Goal: Task Accomplishment & Management: Manage account settings

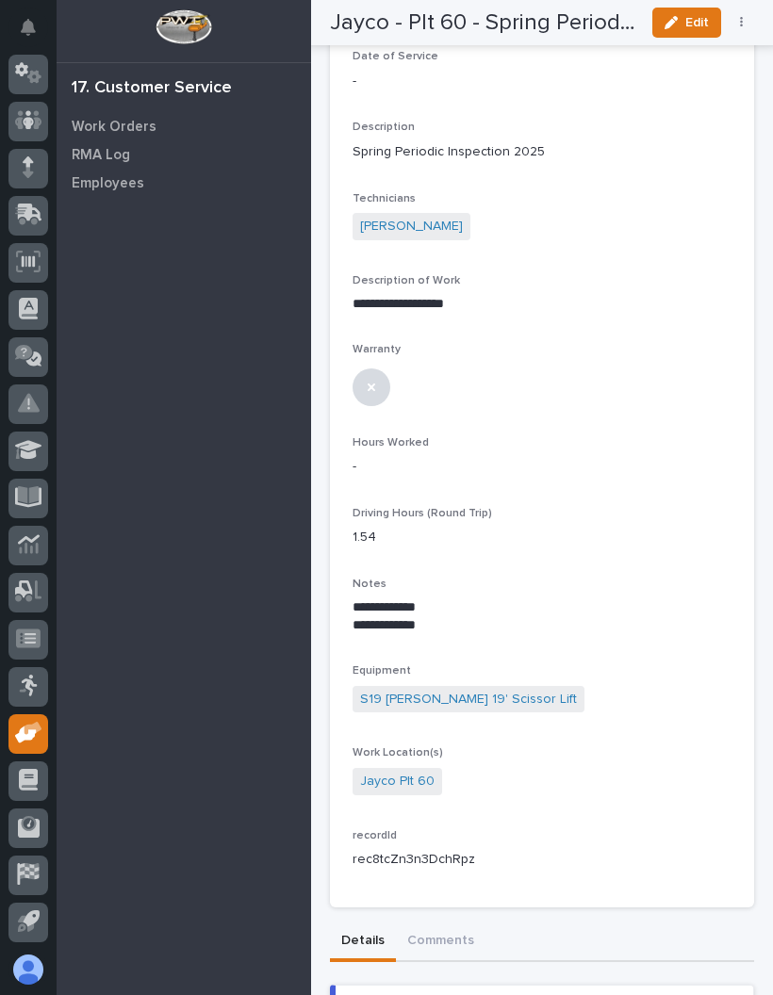
scroll to position [158, 0]
click at [697, 10] on button "Edit" at bounding box center [686, 23] width 69 height 30
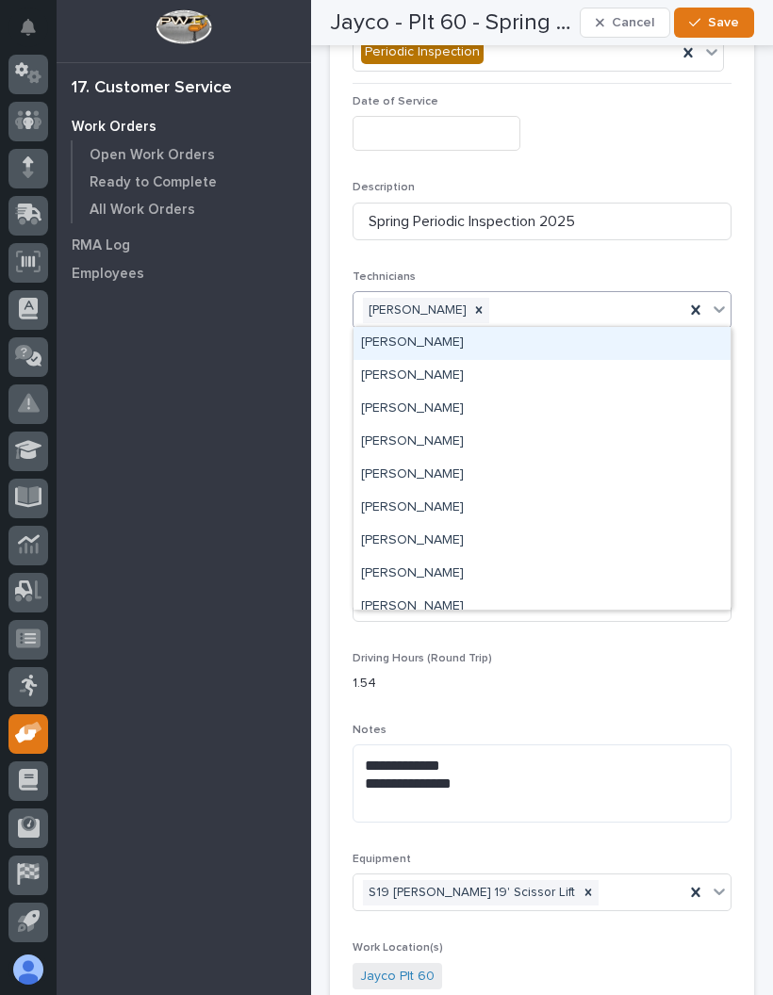
scroll to position [0, 0]
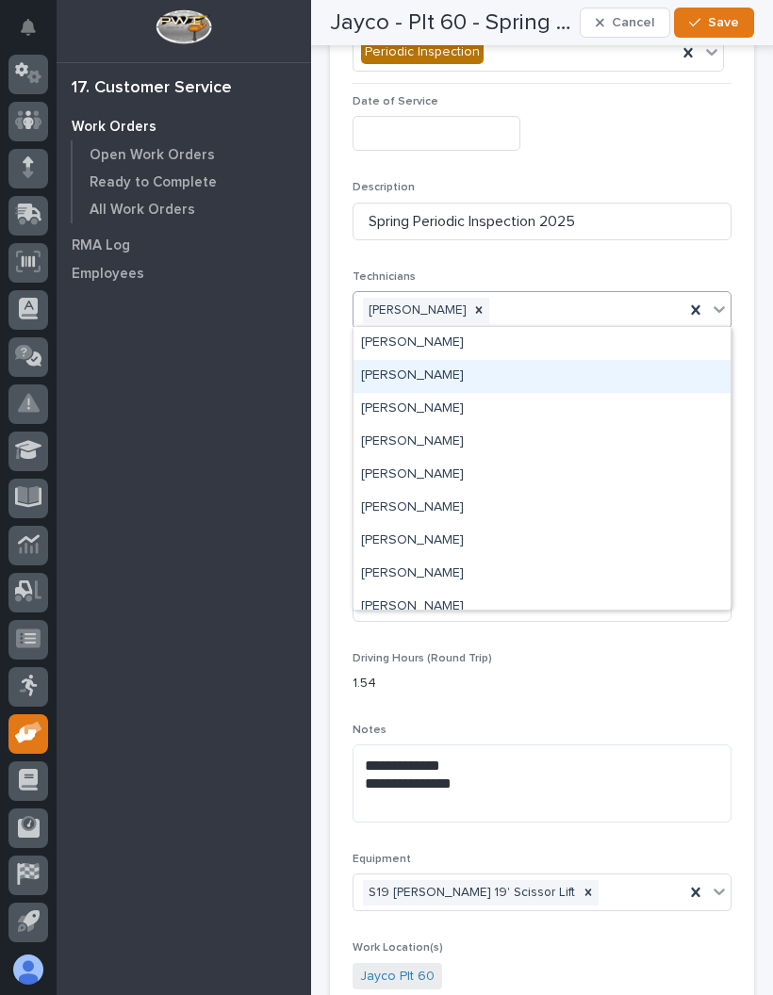
click at [518, 374] on div "[PERSON_NAME]" at bounding box center [542, 376] width 377 height 33
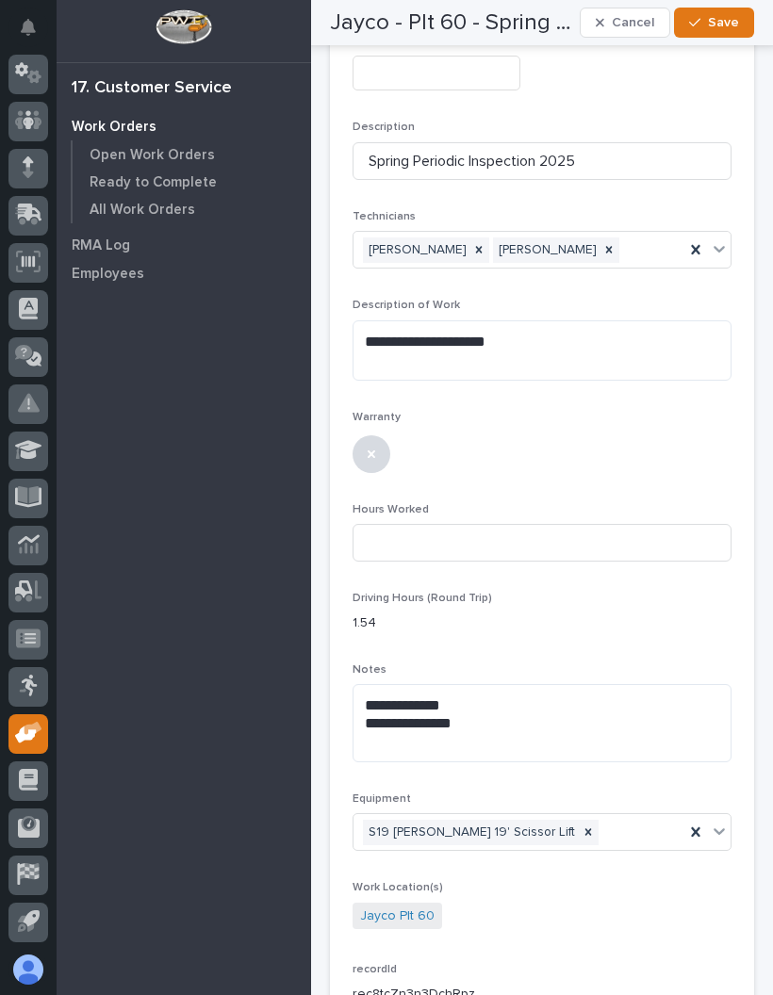
scroll to position [220, 0]
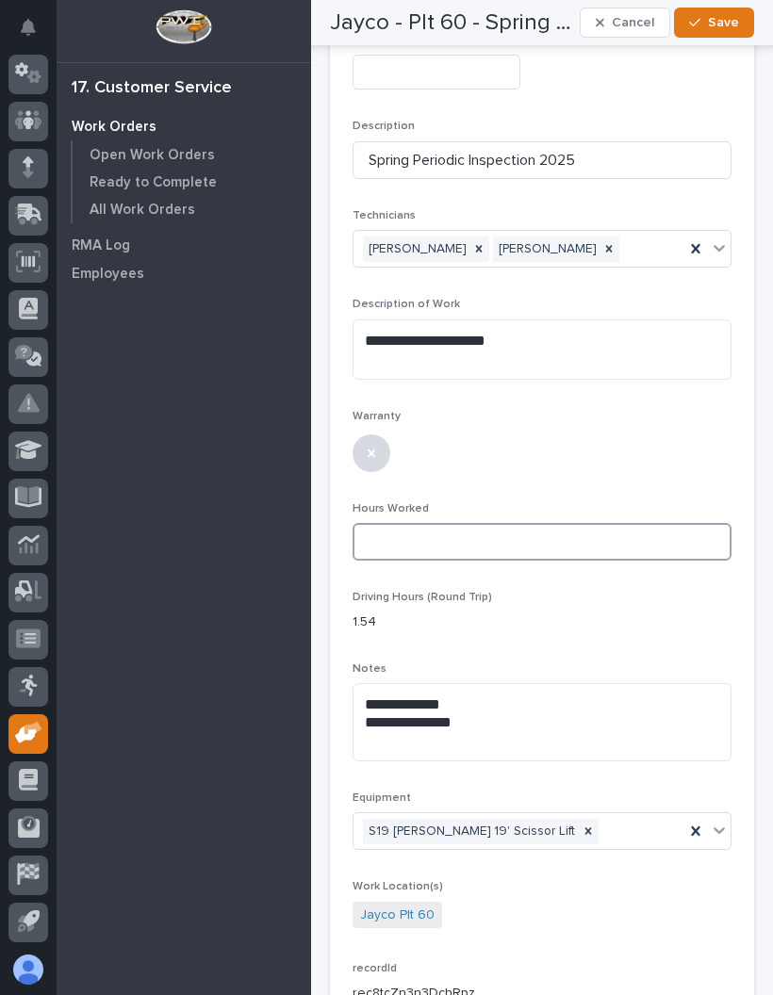
click at [605, 540] on input at bounding box center [542, 542] width 379 height 38
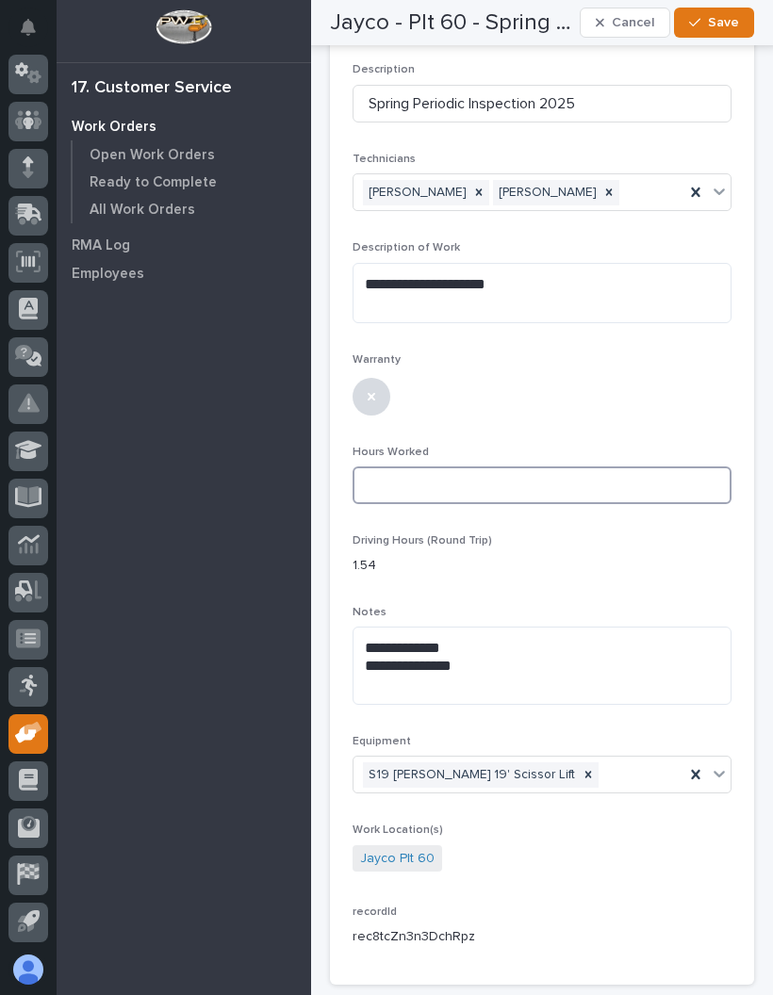
scroll to position [295, 0]
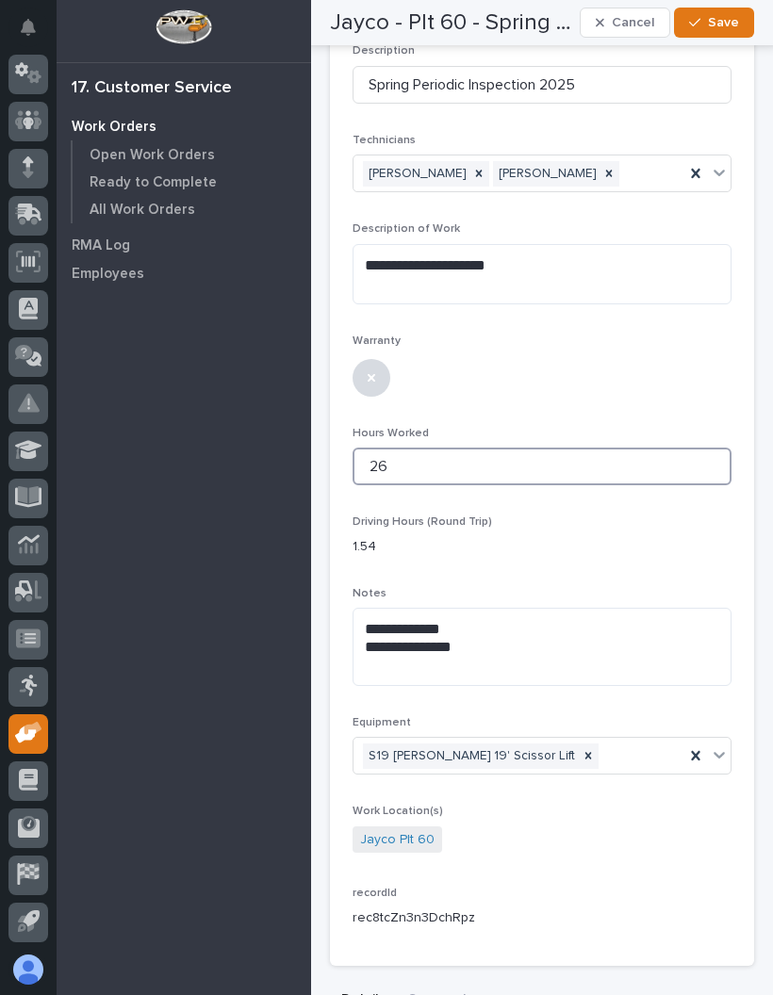
type input "26"
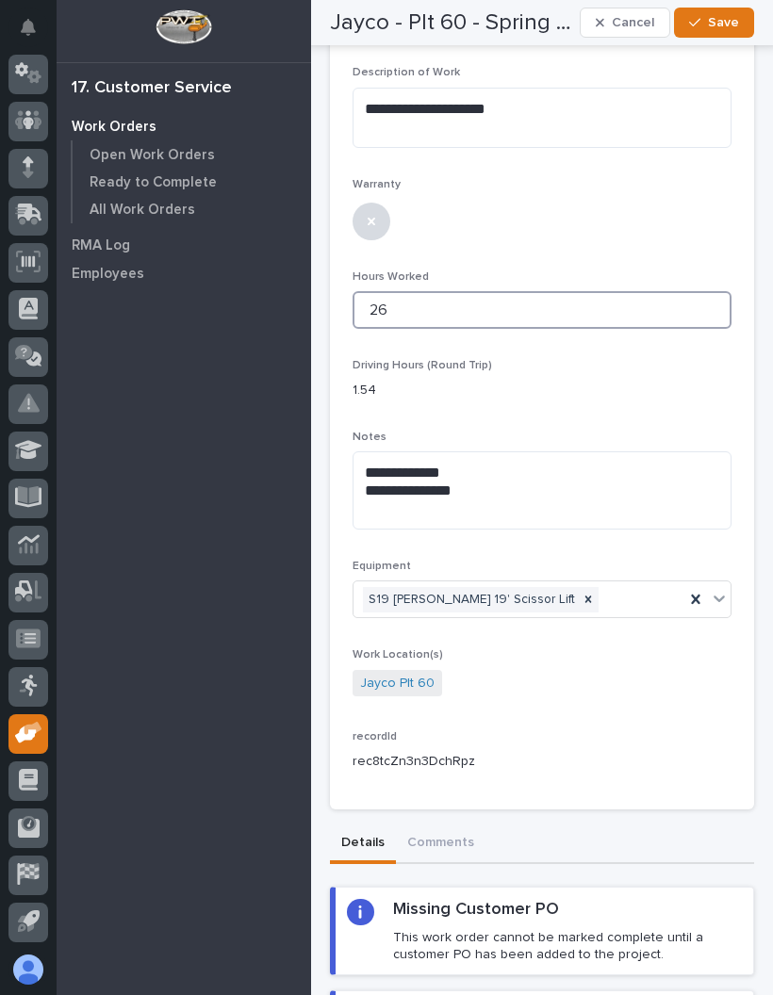
scroll to position [449, 0]
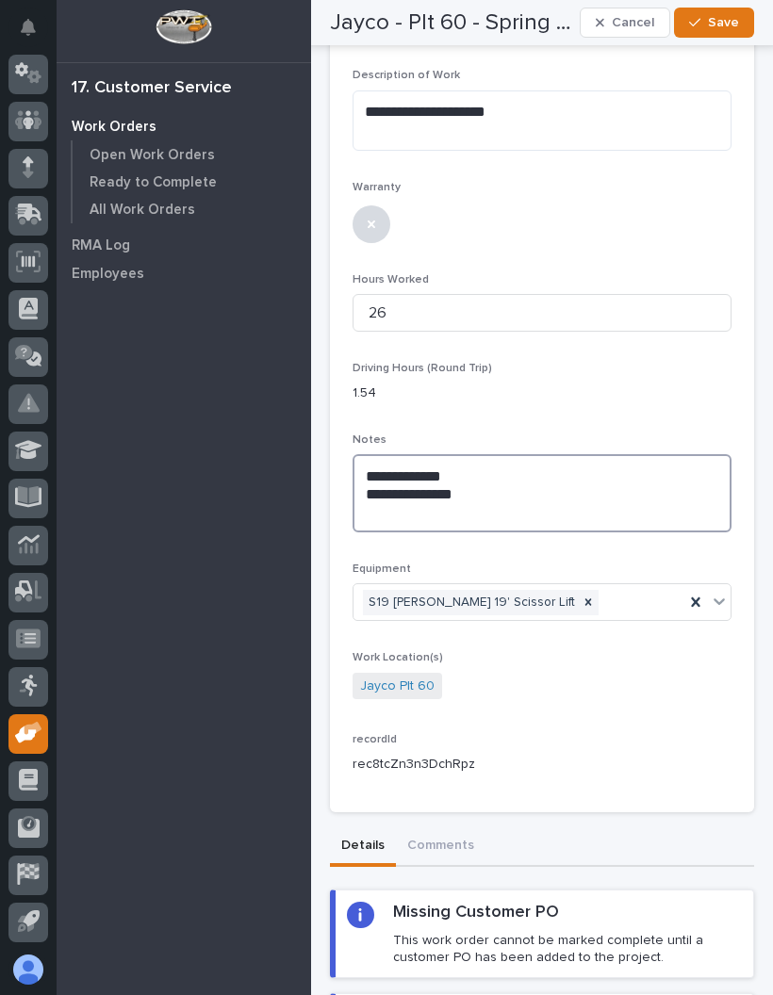
click at [485, 493] on textarea "**********" at bounding box center [542, 493] width 379 height 78
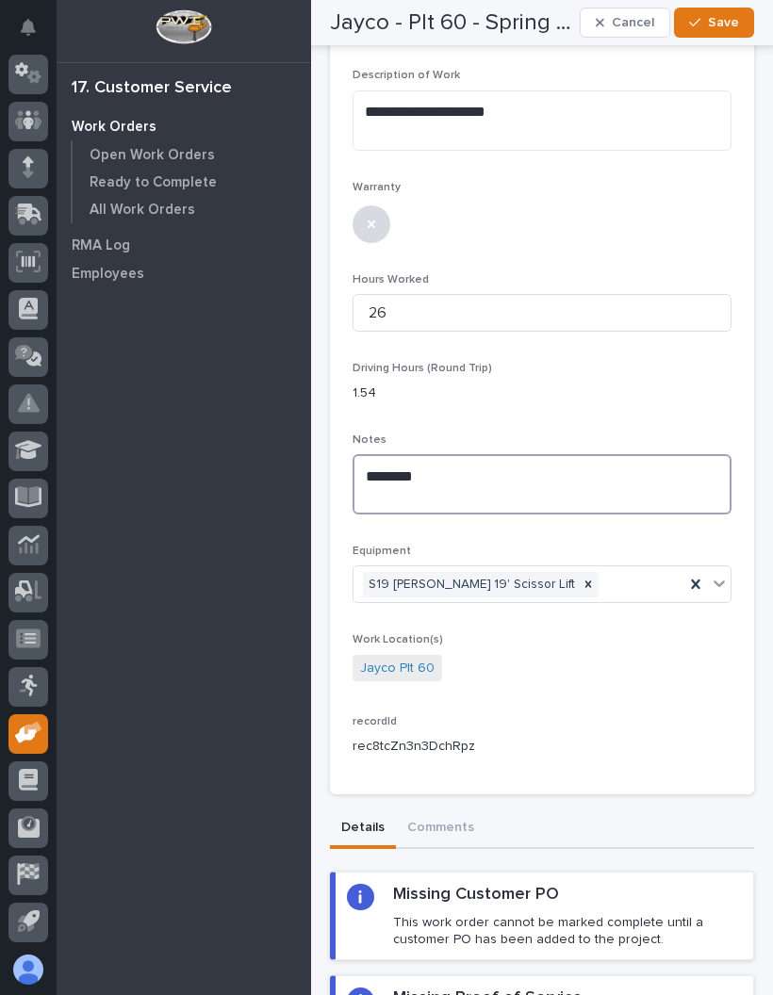
type textarea "***"
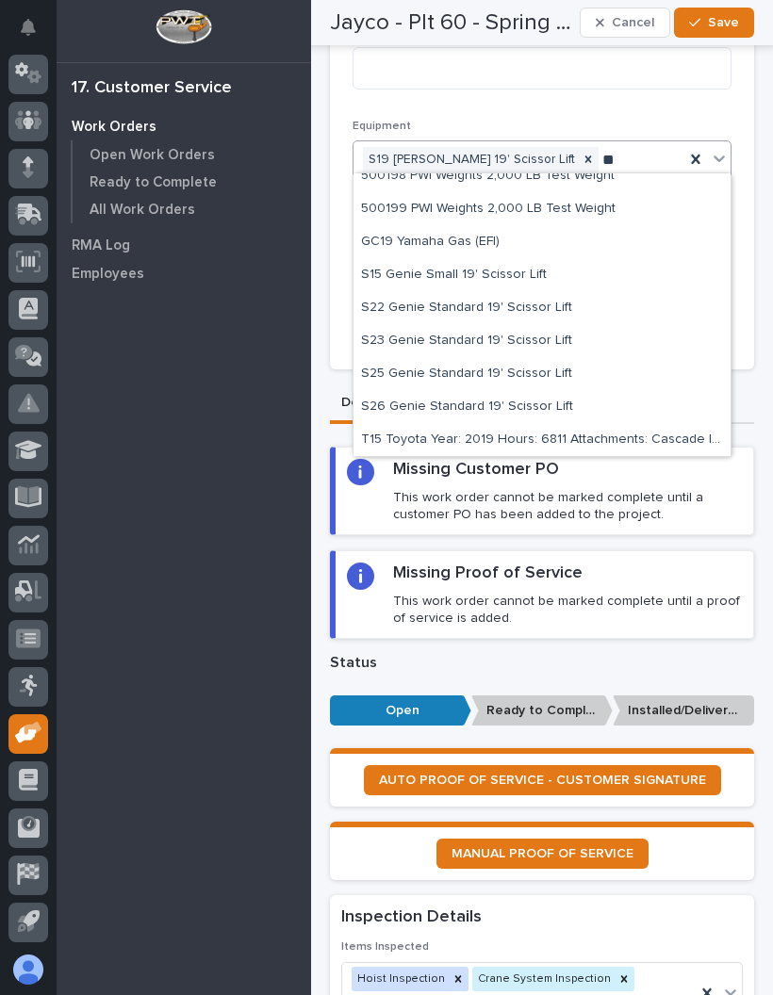
scroll to position [90, 0]
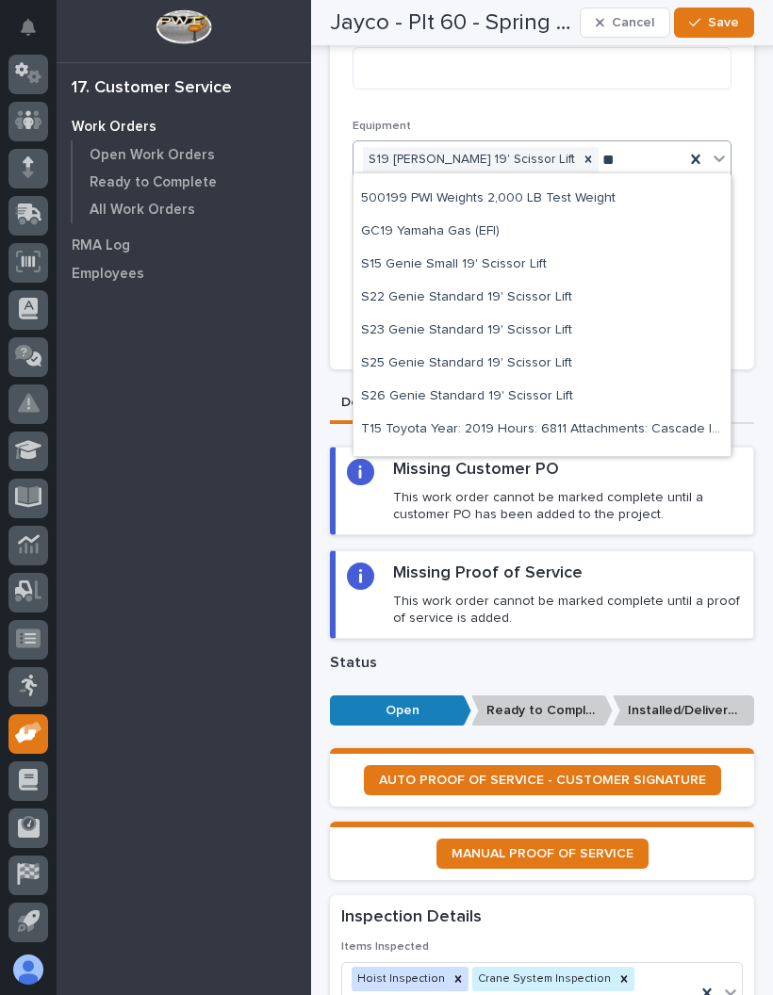
click at [565, 299] on div "S22 Genie Standard 19' Scissor Lift" at bounding box center [542, 298] width 377 height 33
type input "**"
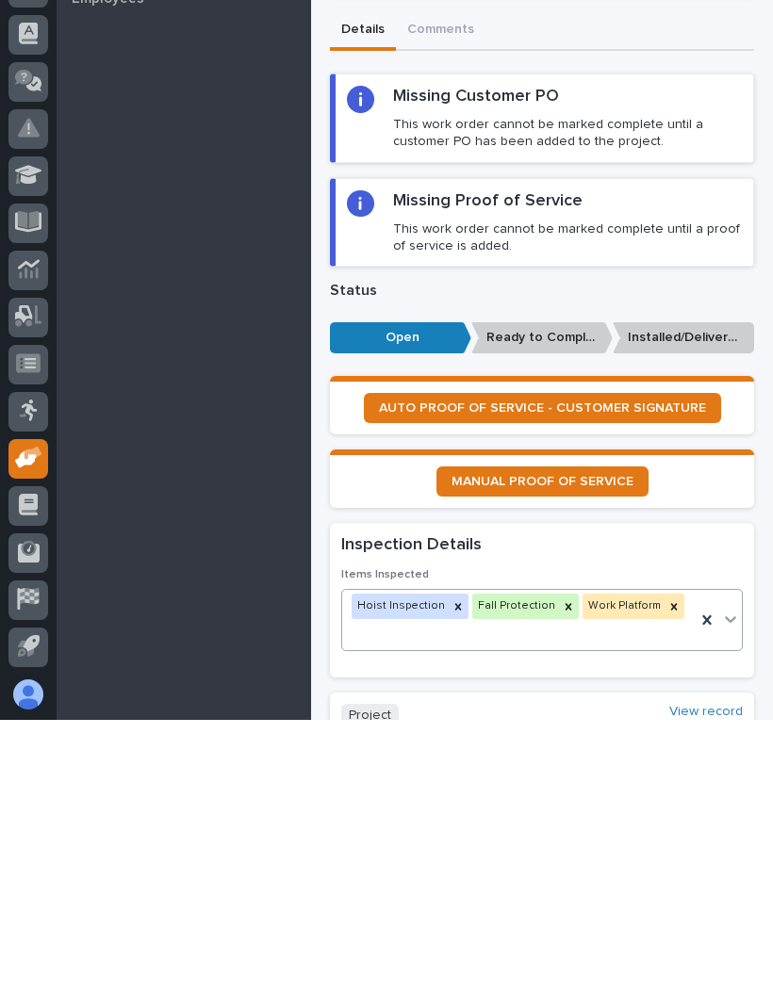
scroll to position [984, 0]
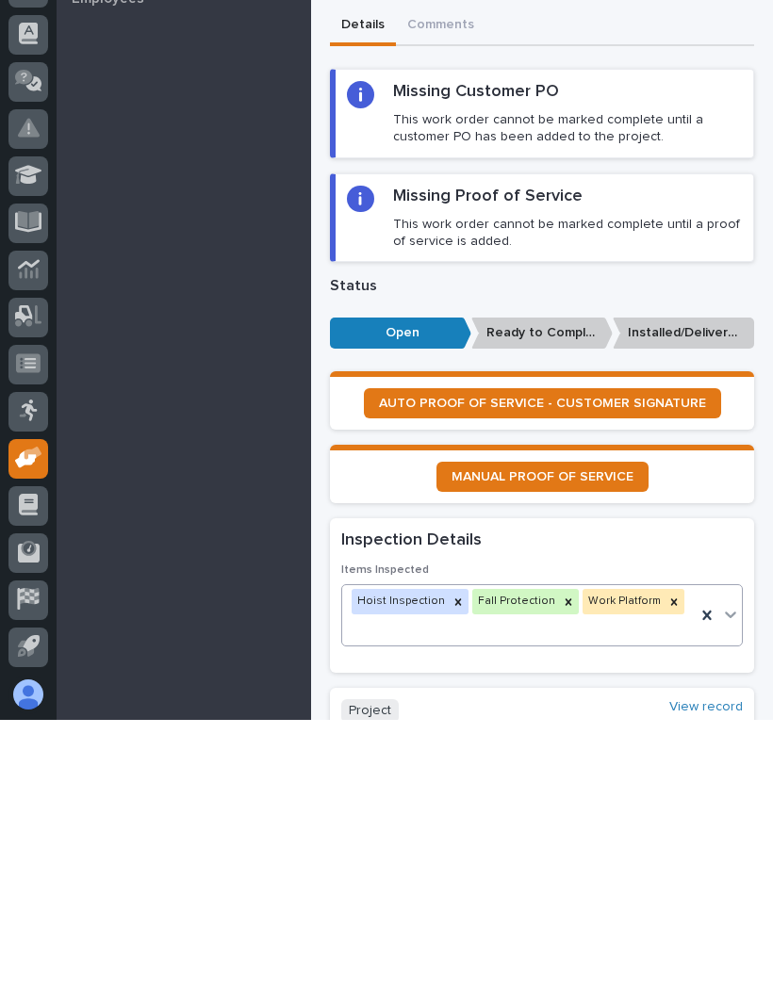
click at [592, 737] on link "MANUAL PROOF OF SERVICE" at bounding box center [542, 752] width 212 height 30
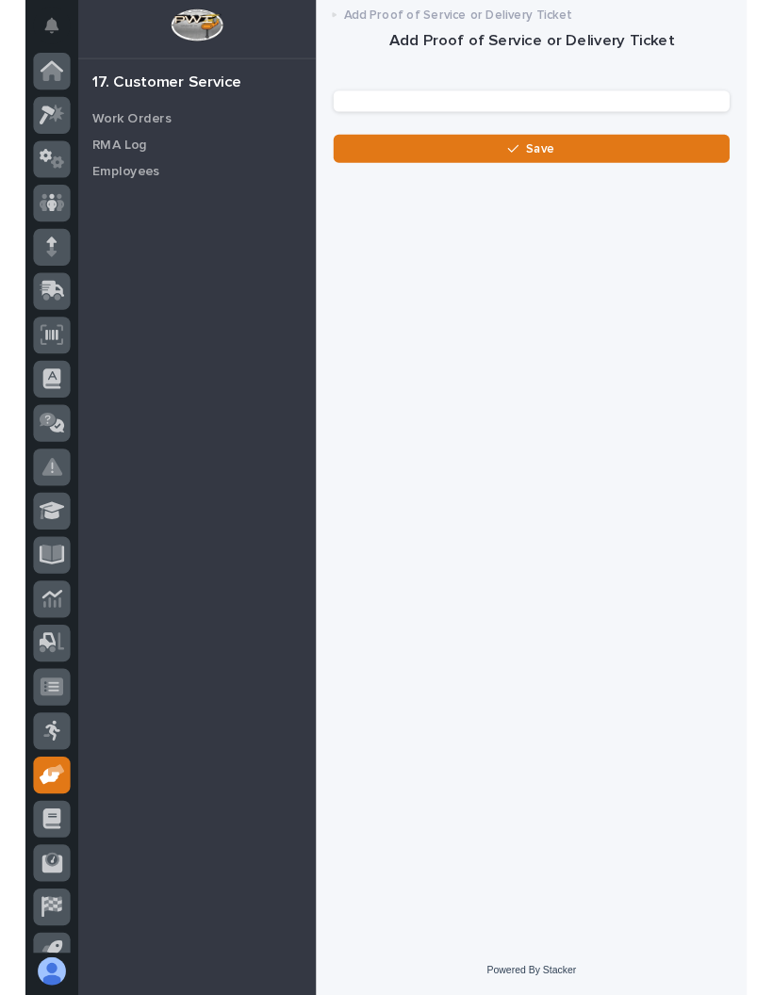
scroll to position [25, 0]
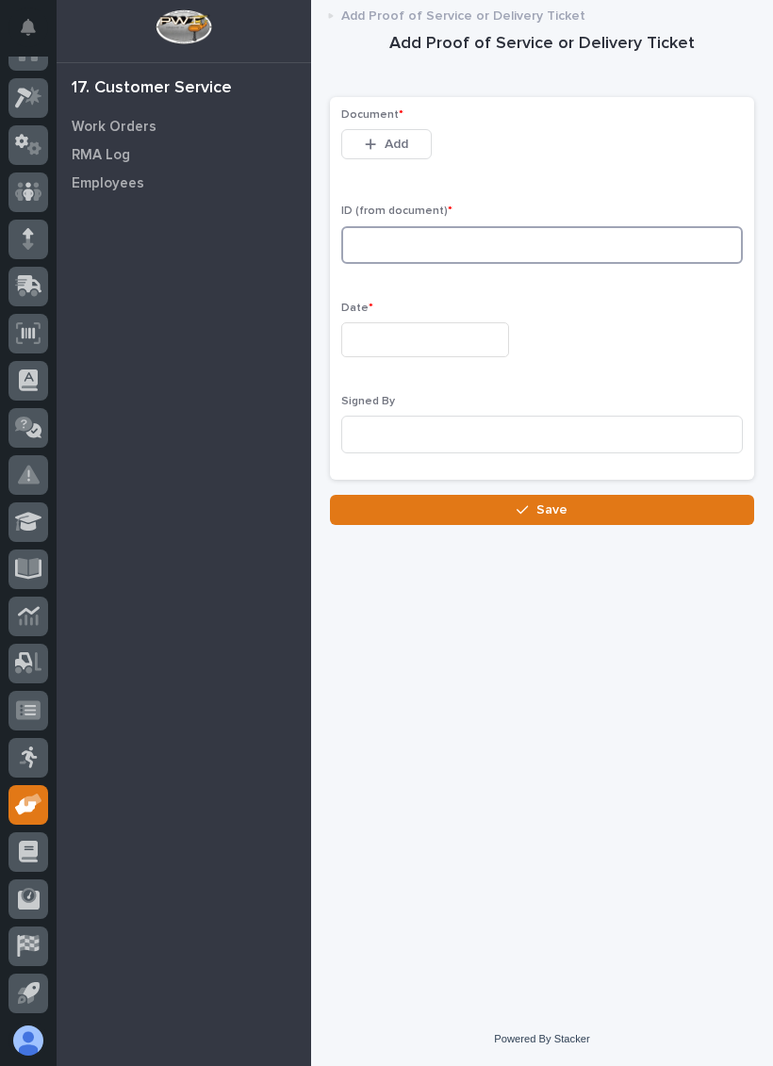
click at [554, 228] on input at bounding box center [542, 245] width 402 height 38
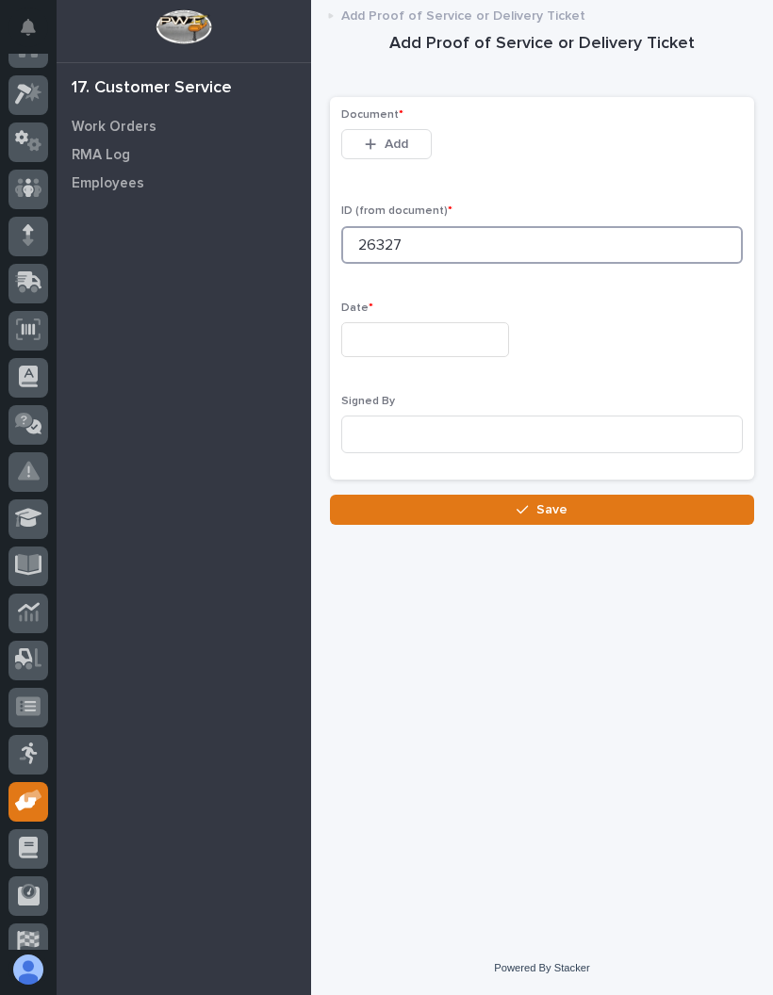
type input "26327"
click at [438, 328] on input "text" at bounding box center [425, 339] width 168 height 35
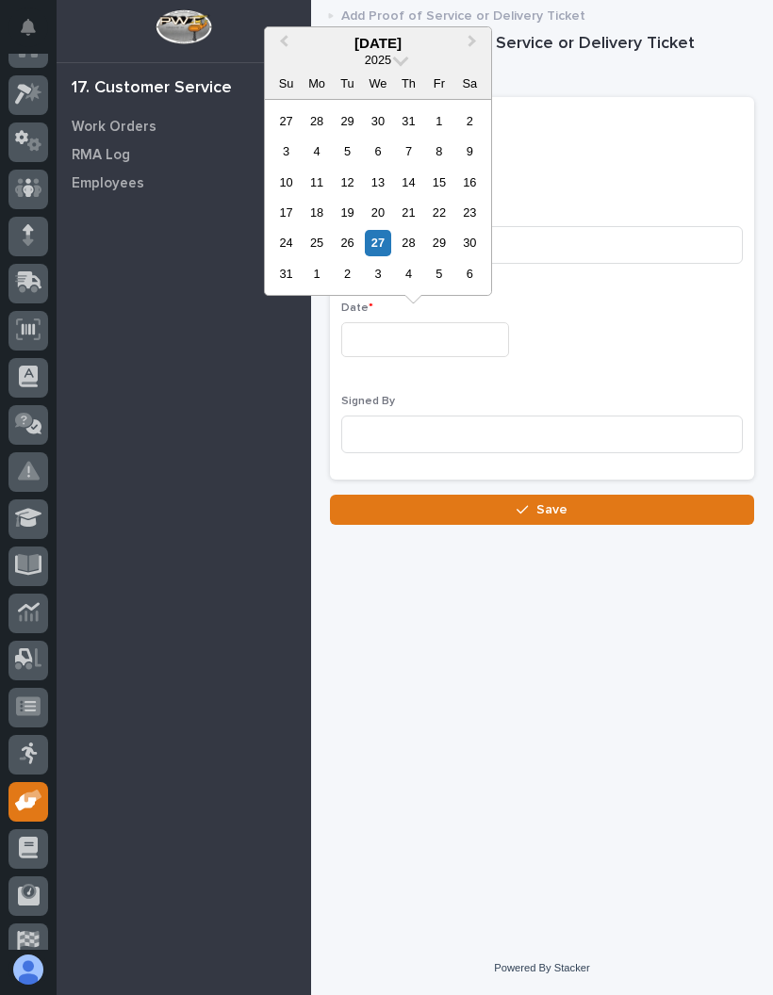
click at [385, 236] on div "27" at bounding box center [377, 242] width 25 height 25
type input "**********"
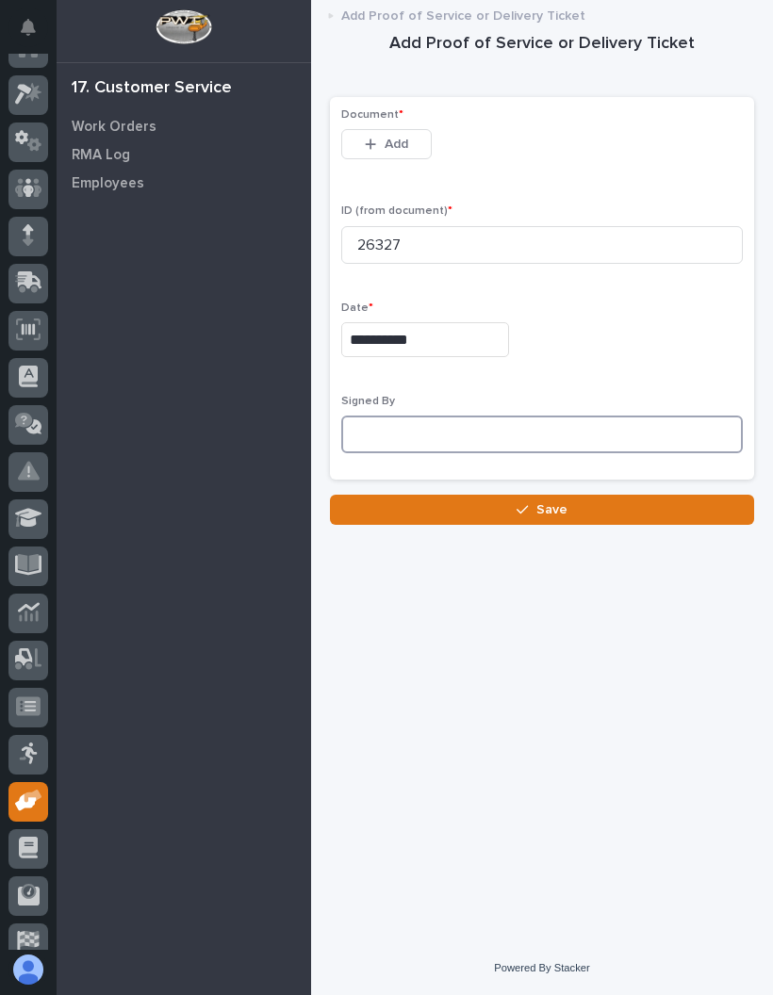
click at [509, 427] on input at bounding box center [542, 435] width 402 height 38
type input "Nobody was here"
click at [650, 495] on button "Save" at bounding box center [542, 510] width 424 height 30
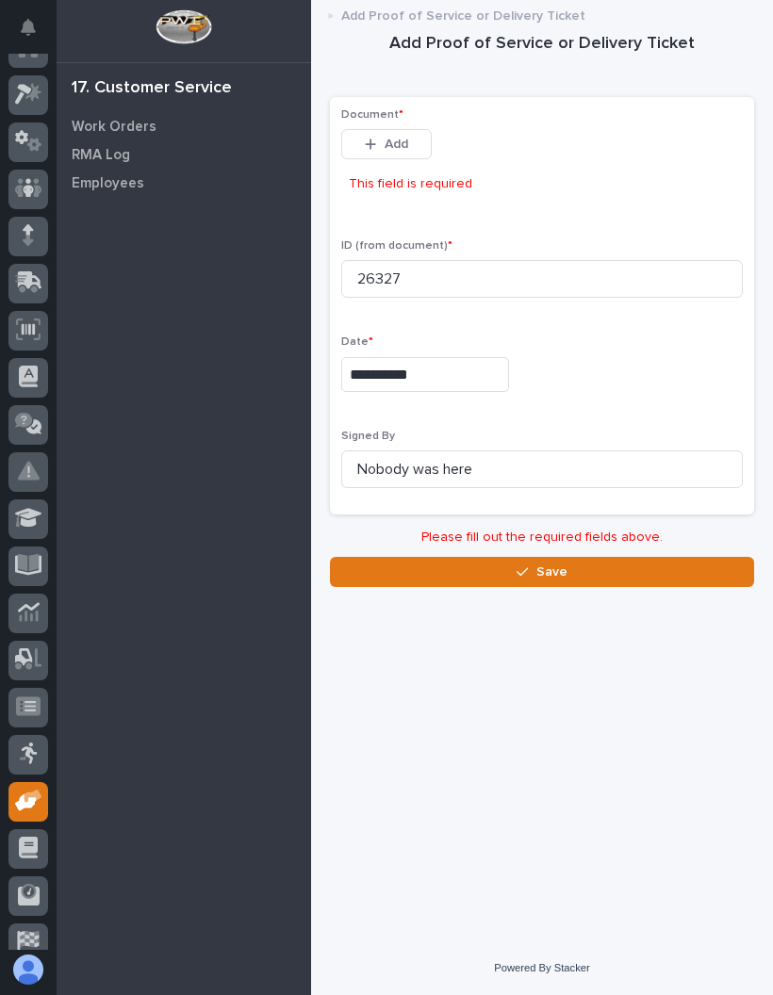
click at [408, 129] on button "Add" at bounding box center [386, 144] width 90 height 30
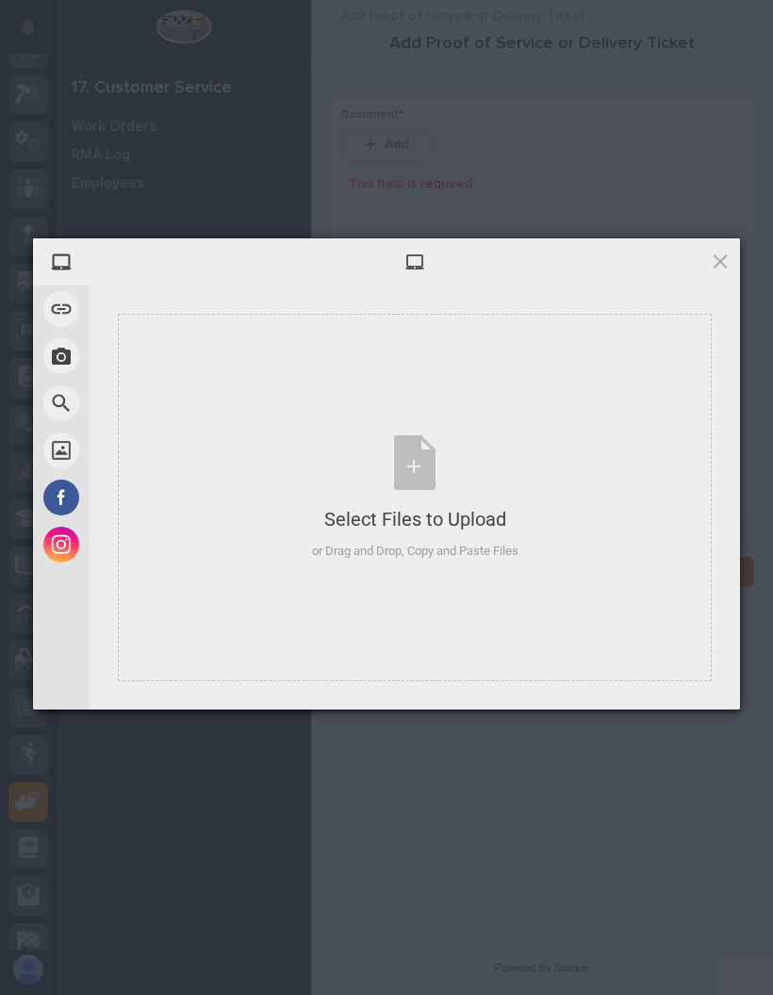
click at [416, 474] on div "Select Files to Upload or Drag and Drop, Copy and Paste Files" at bounding box center [415, 498] width 206 height 125
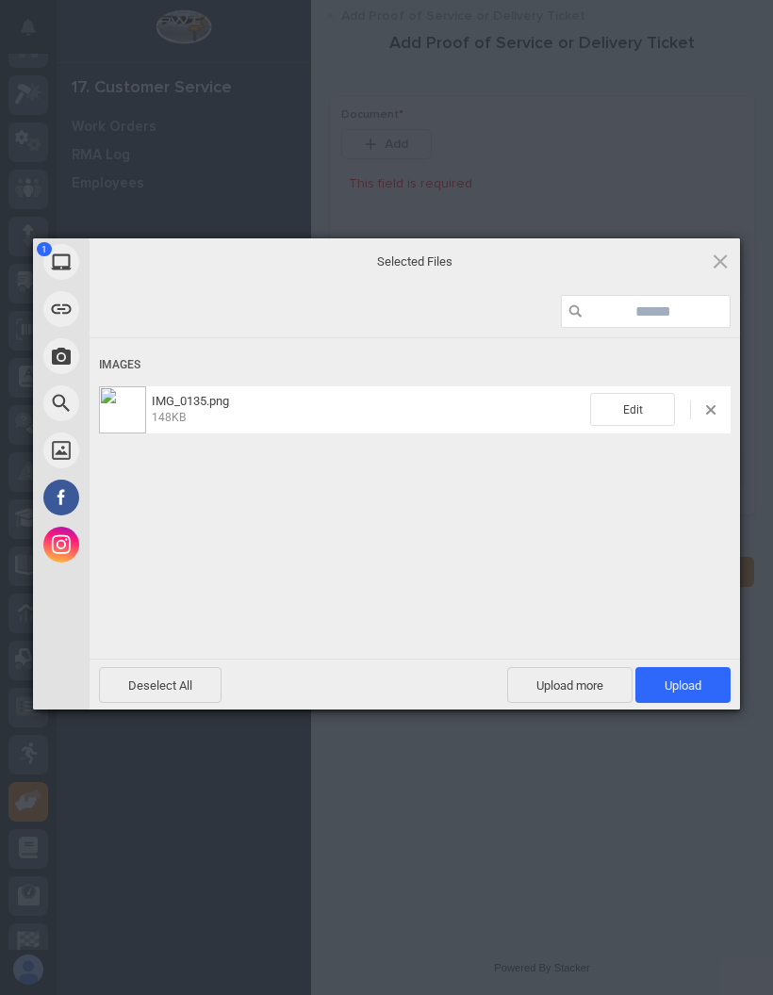
click at [726, 682] on span "Upload 1" at bounding box center [682, 685] width 95 height 36
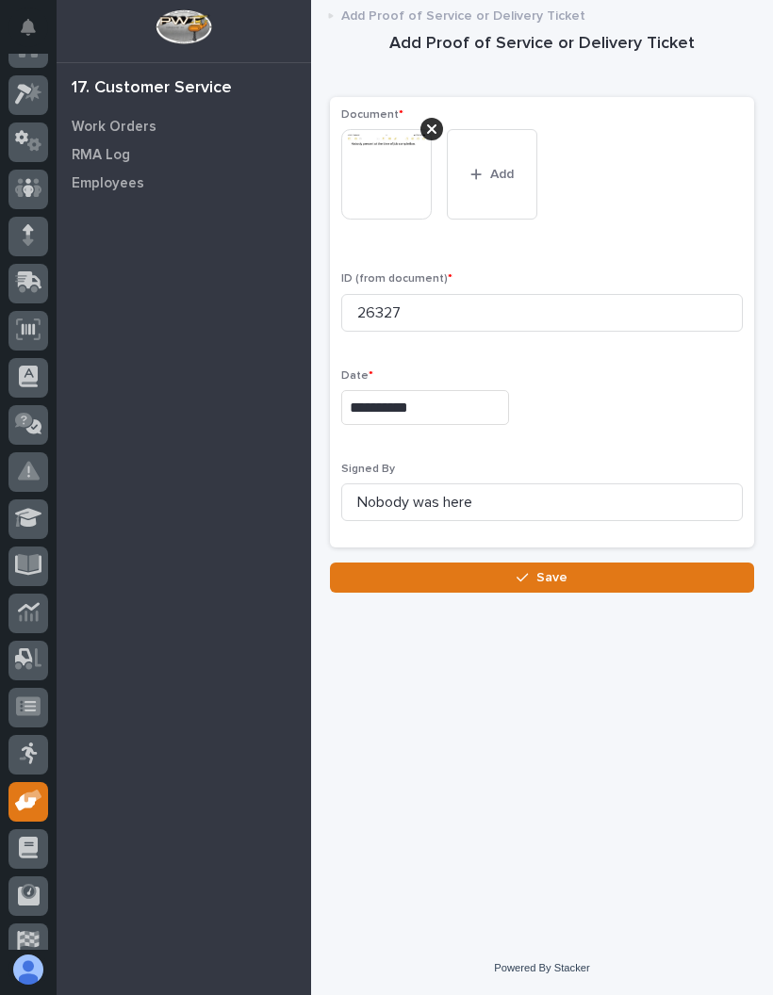
click at [691, 563] on button "Save" at bounding box center [542, 578] width 424 height 30
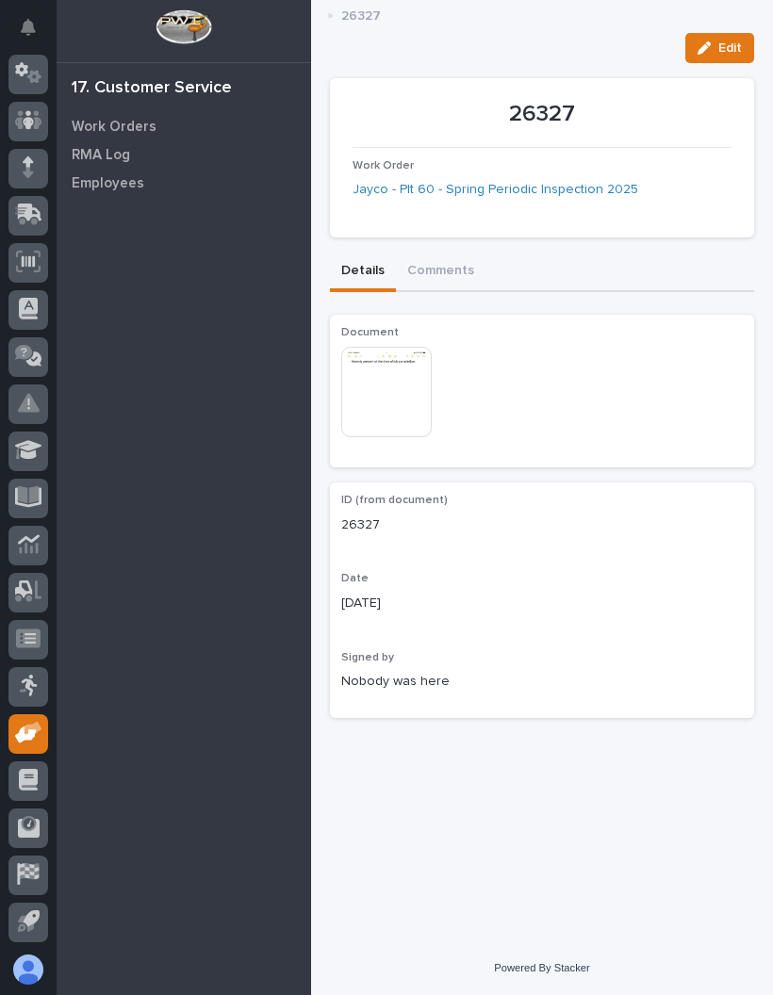
click at [671, 782] on div "**********" at bounding box center [542, 452] width 443 height 884
click at [710, 43] on icon "button" at bounding box center [704, 47] width 13 height 13
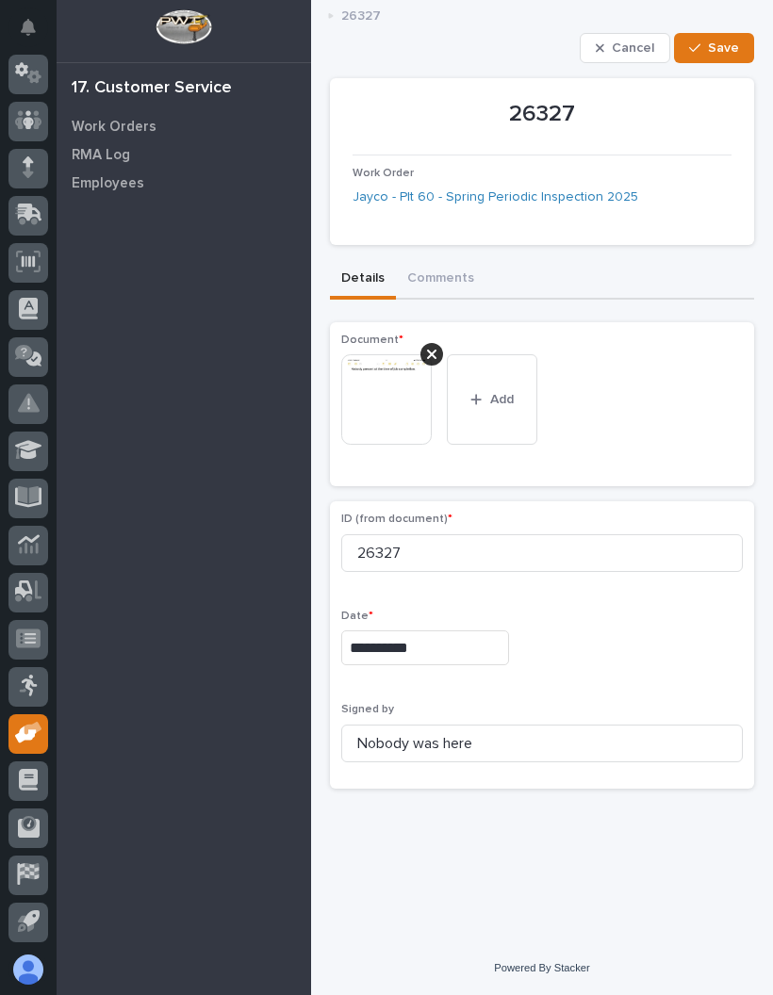
click at [724, 45] on span "Save" at bounding box center [723, 48] width 31 height 17
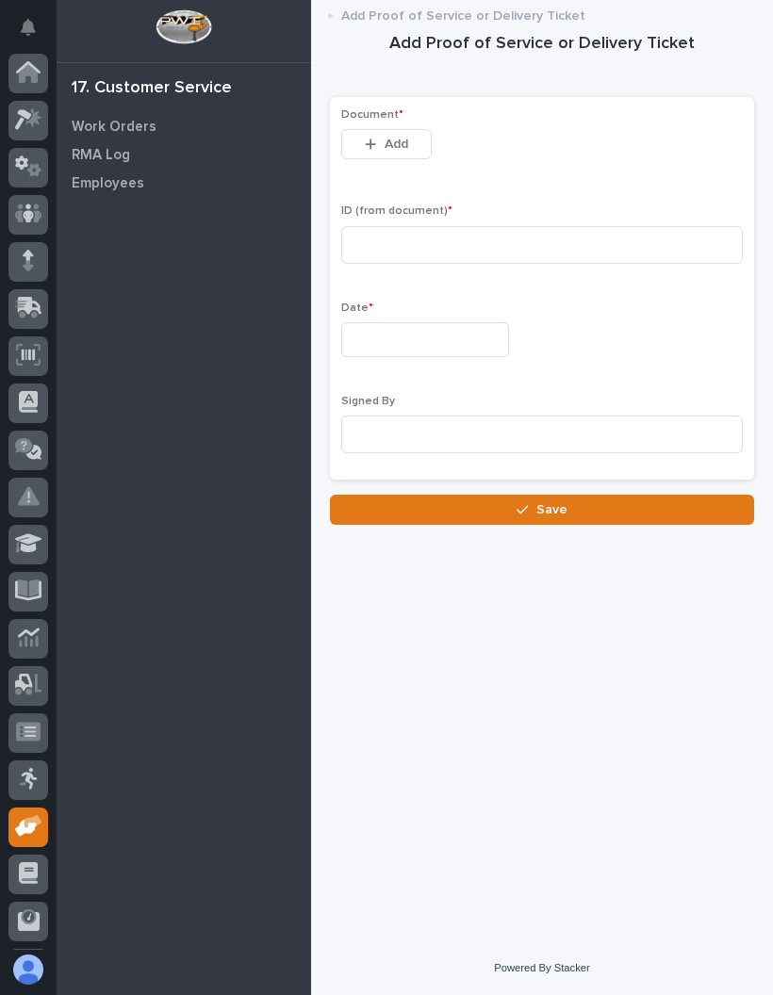
scroll to position [93, 0]
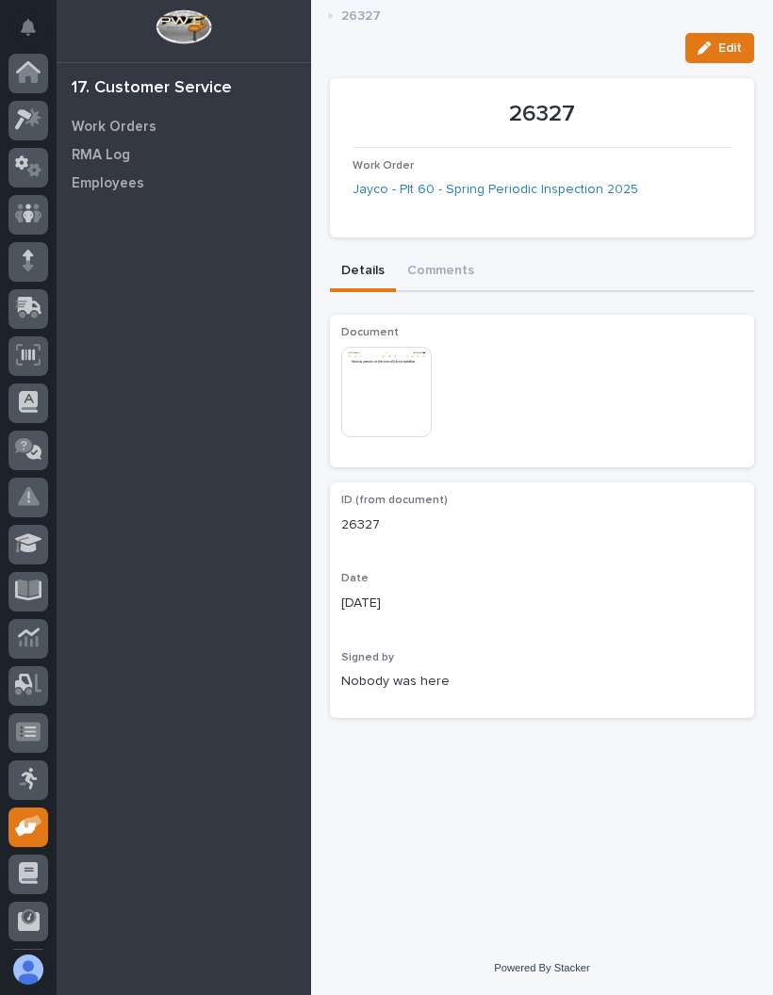
scroll to position [93, 0]
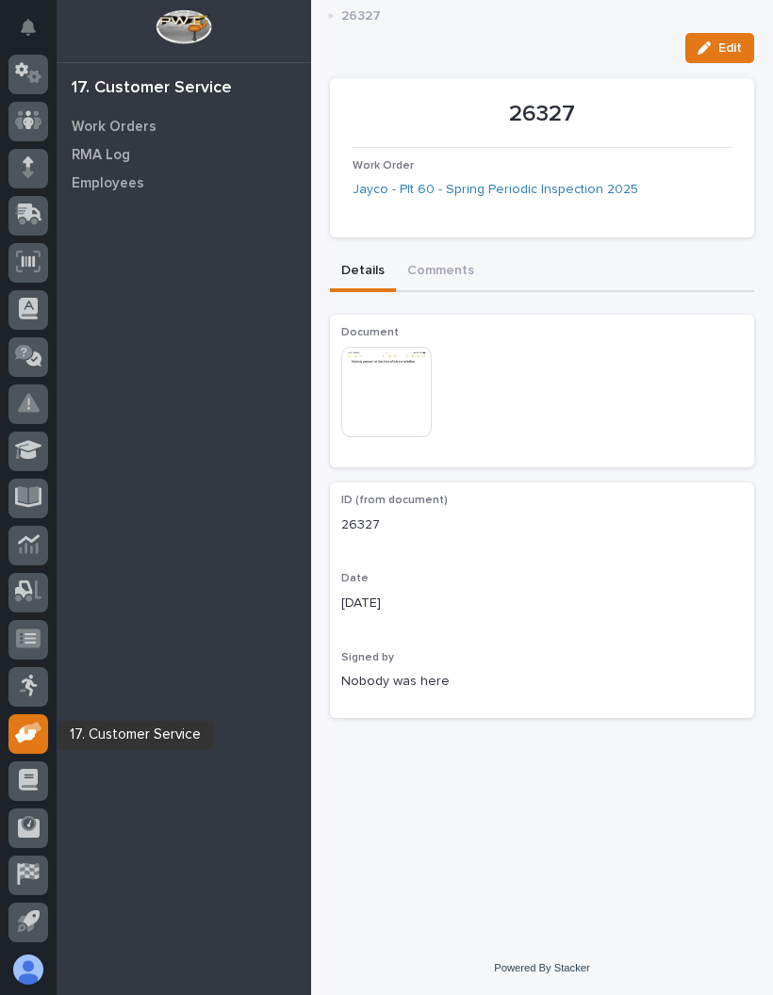
click at [33, 733] on icon at bounding box center [26, 735] width 22 height 18
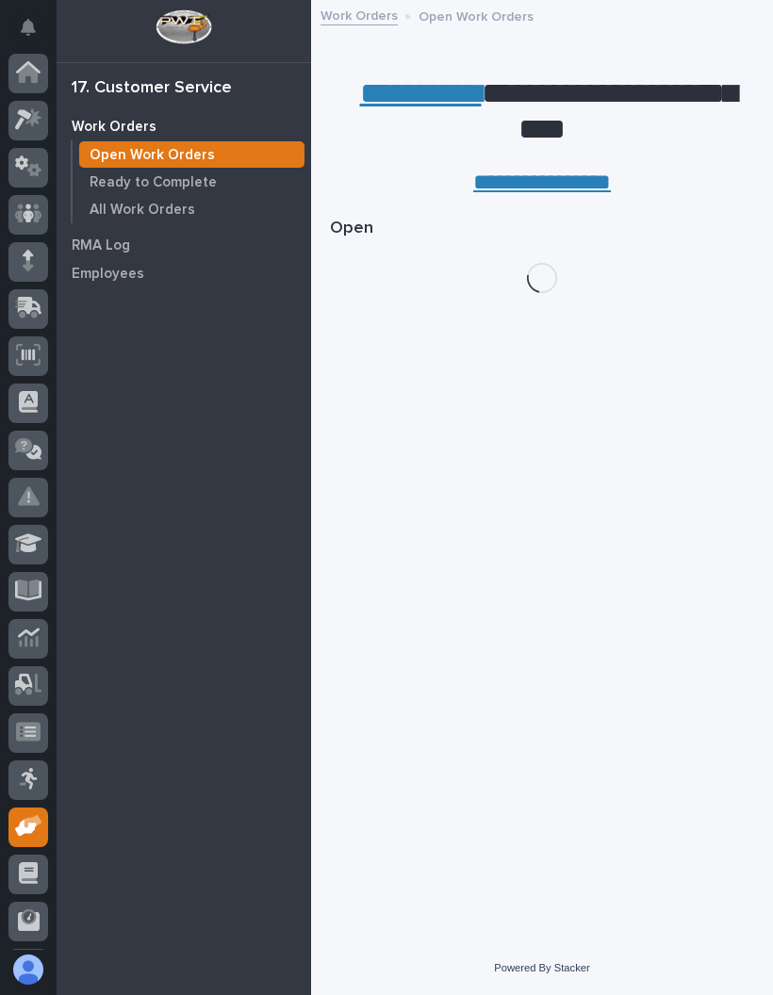
scroll to position [93, 0]
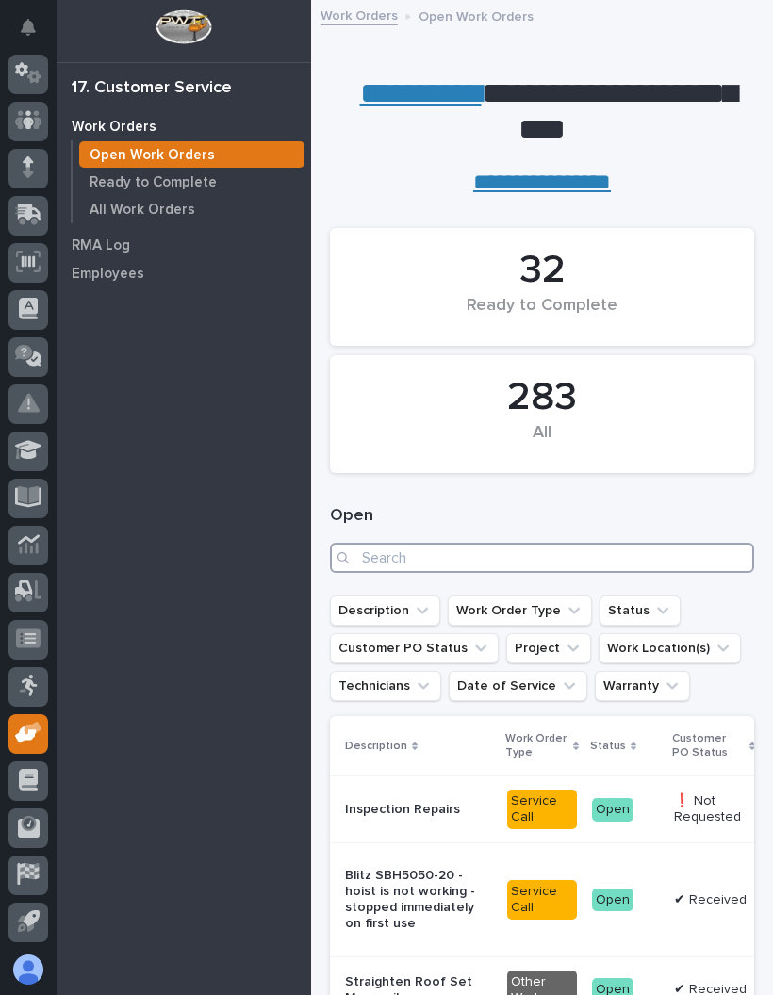
click at [453, 552] on input "Search" at bounding box center [542, 558] width 424 height 30
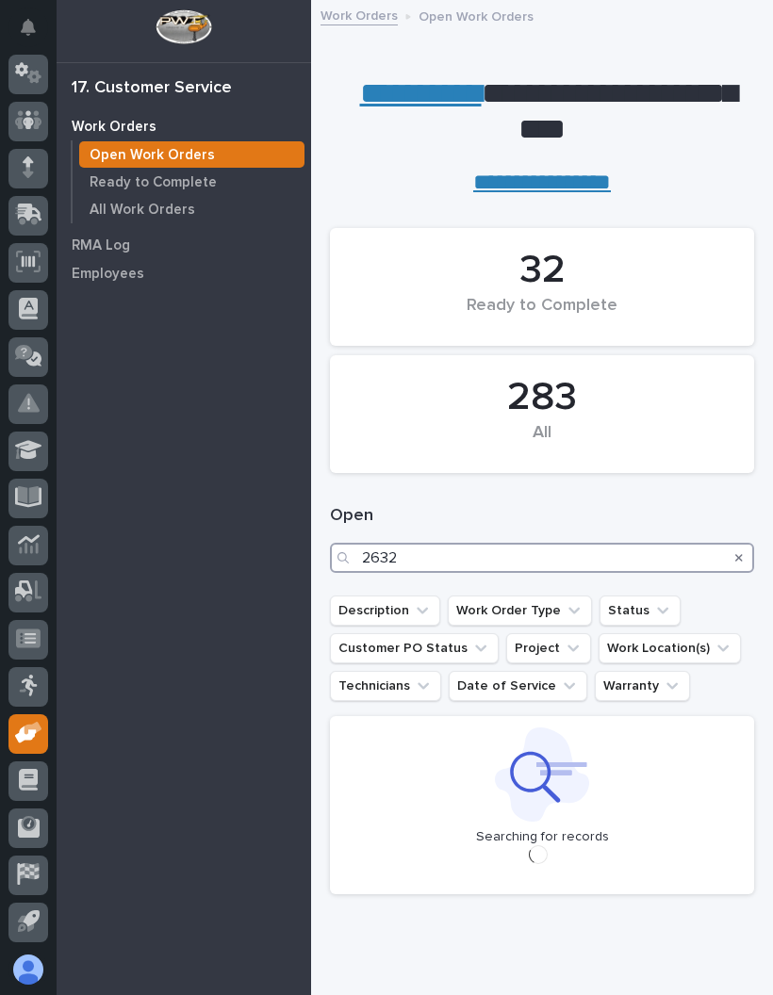
type input "26327"
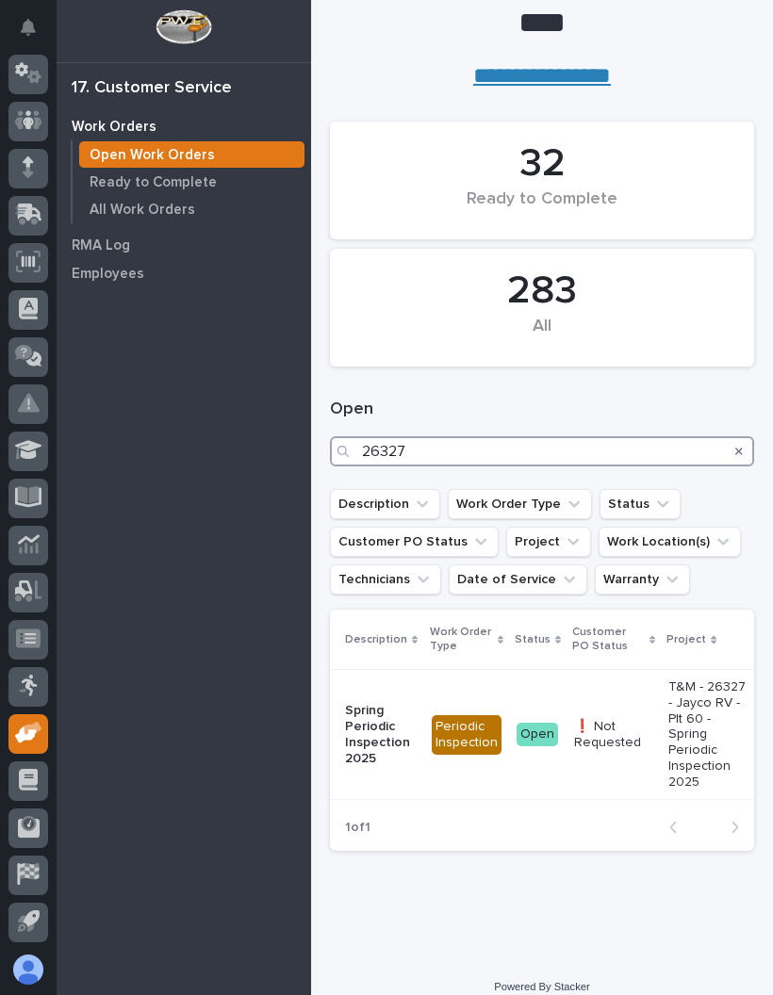
scroll to position [105, 0]
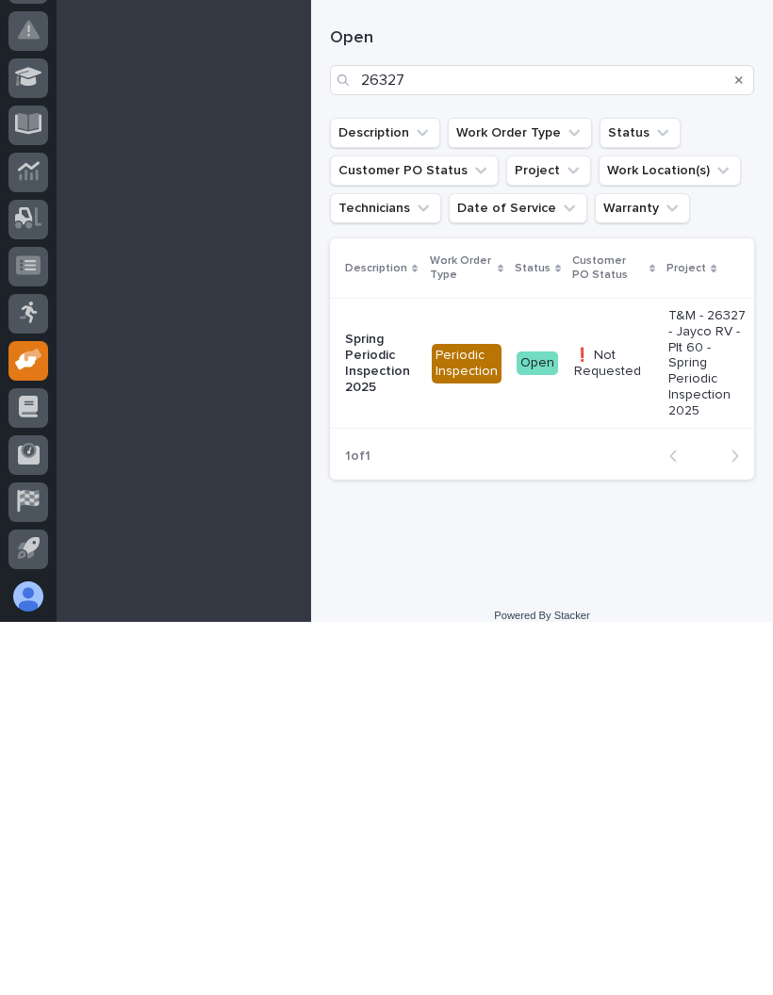
click at [641, 721] on p "❗ Not Requested" at bounding box center [613, 737] width 79 height 32
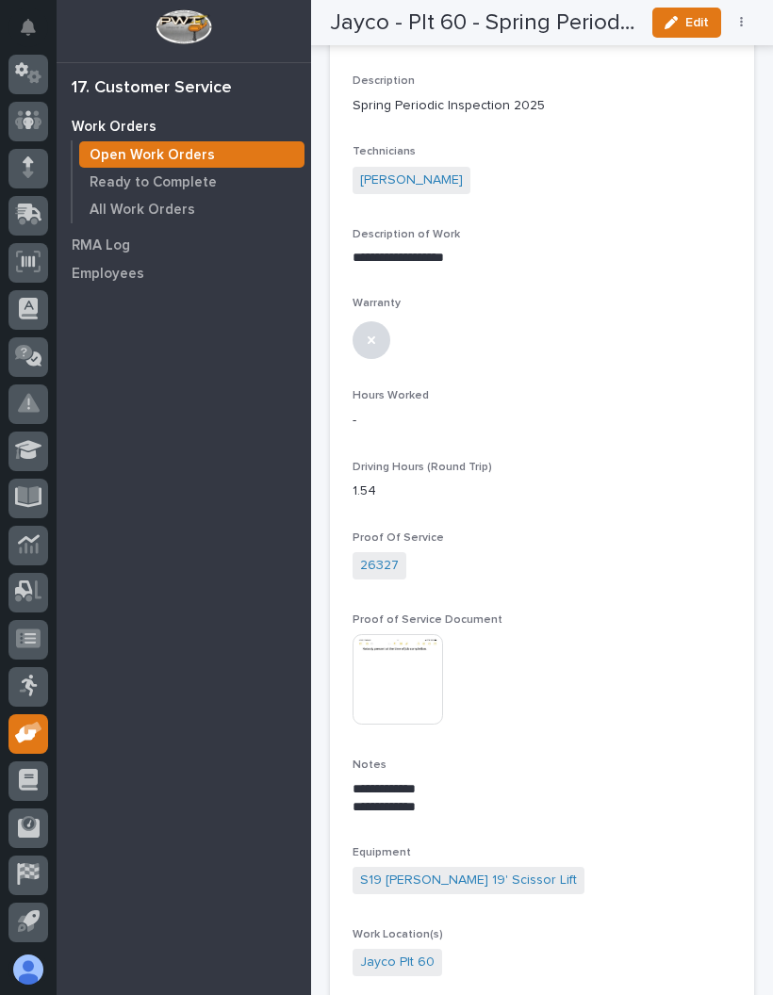
scroll to position [146, 0]
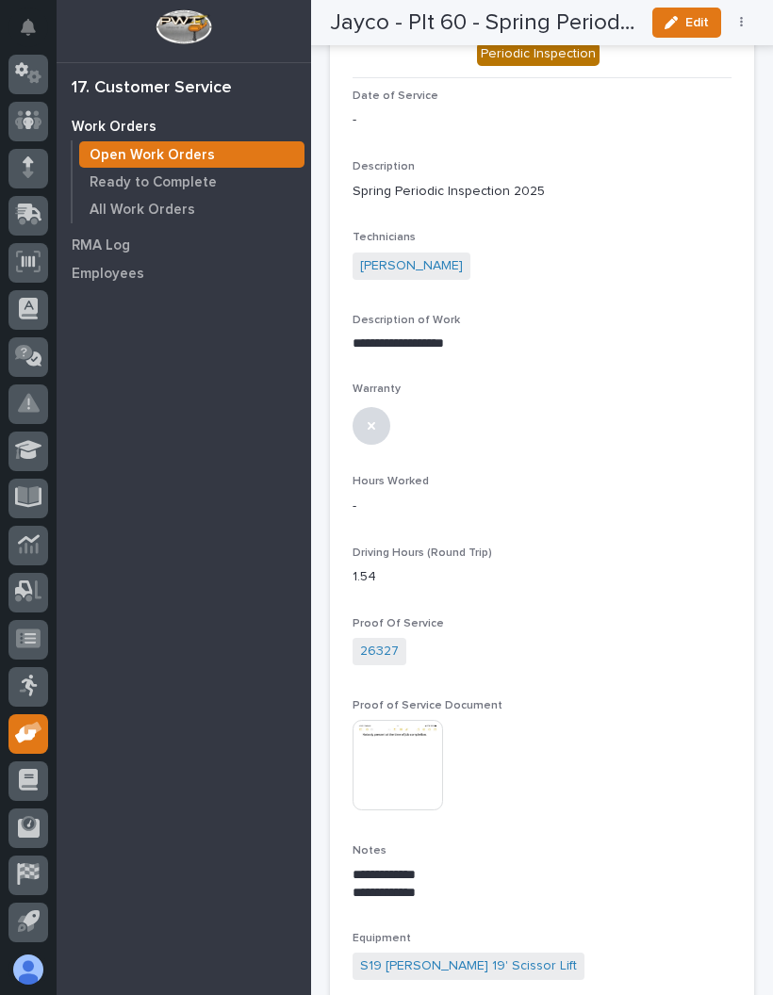
click at [684, 18] on div "button" at bounding box center [675, 22] width 21 height 13
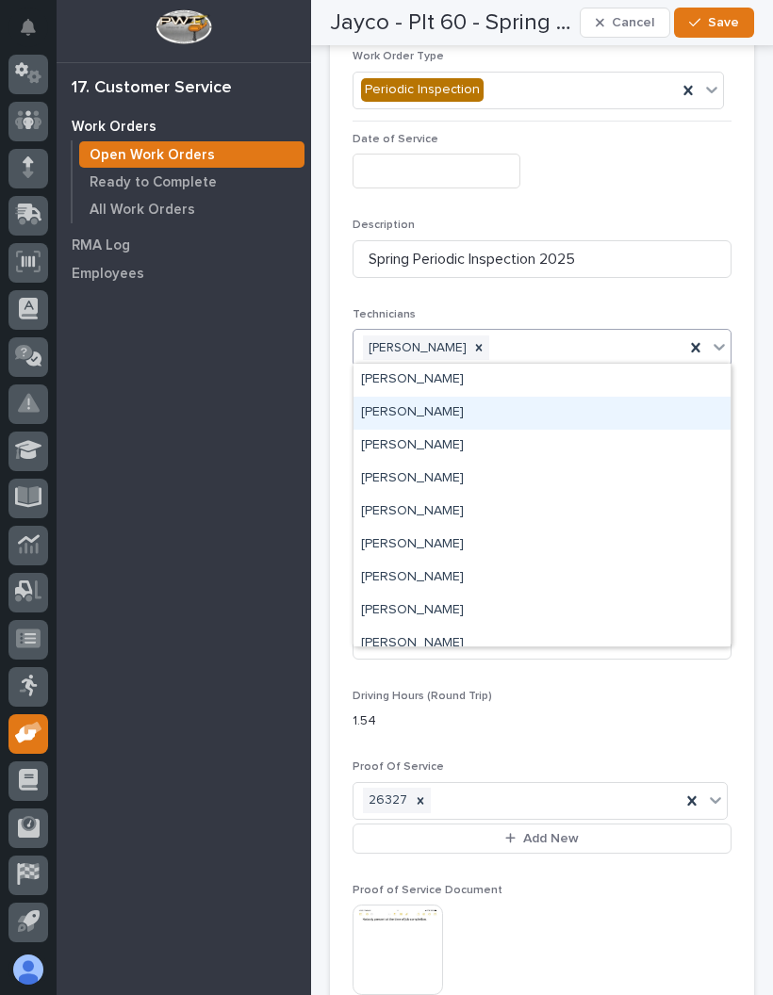
click at [516, 409] on div "[PERSON_NAME]" at bounding box center [542, 413] width 377 height 33
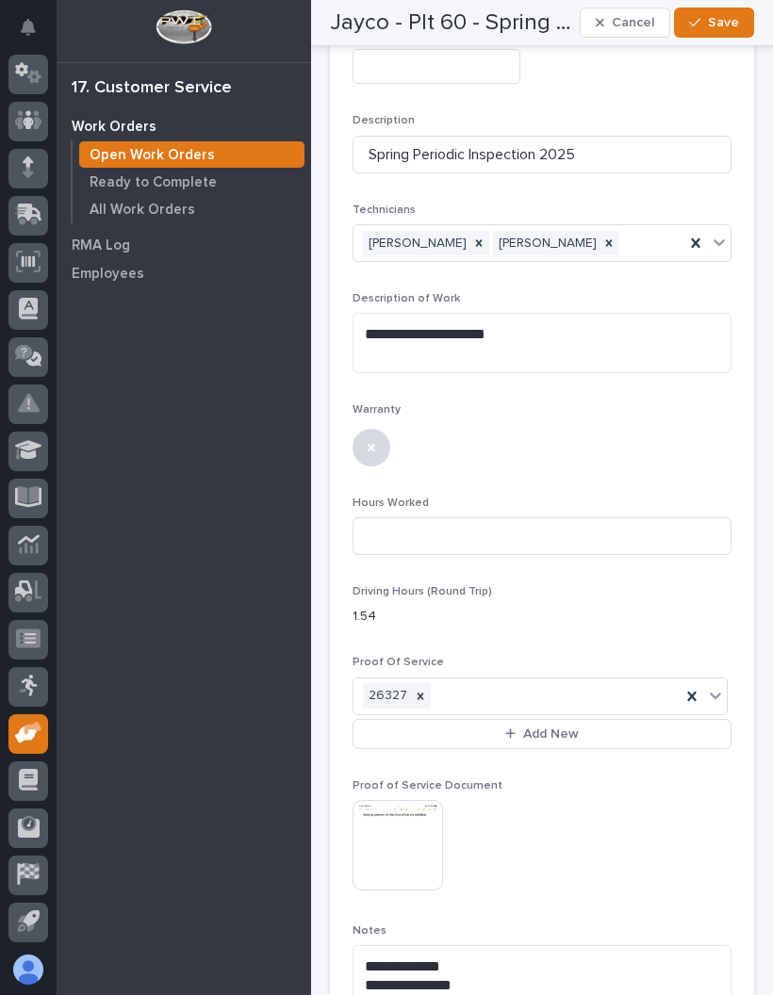
scroll to position [252, 0]
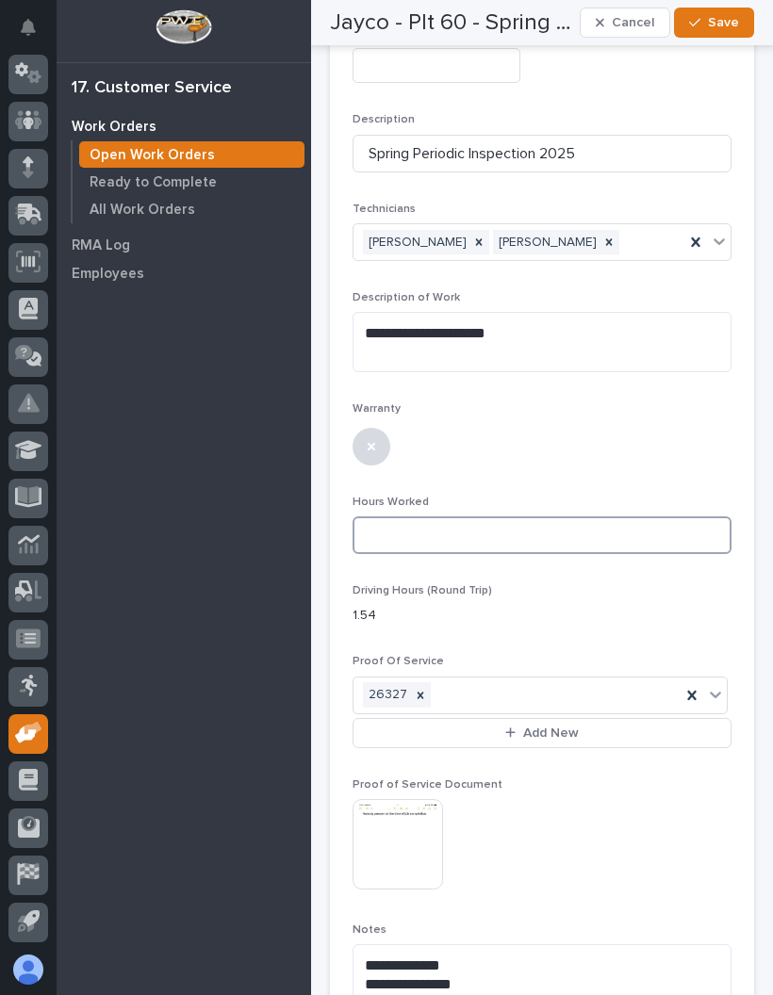
click at [527, 532] on input at bounding box center [542, 536] width 379 height 38
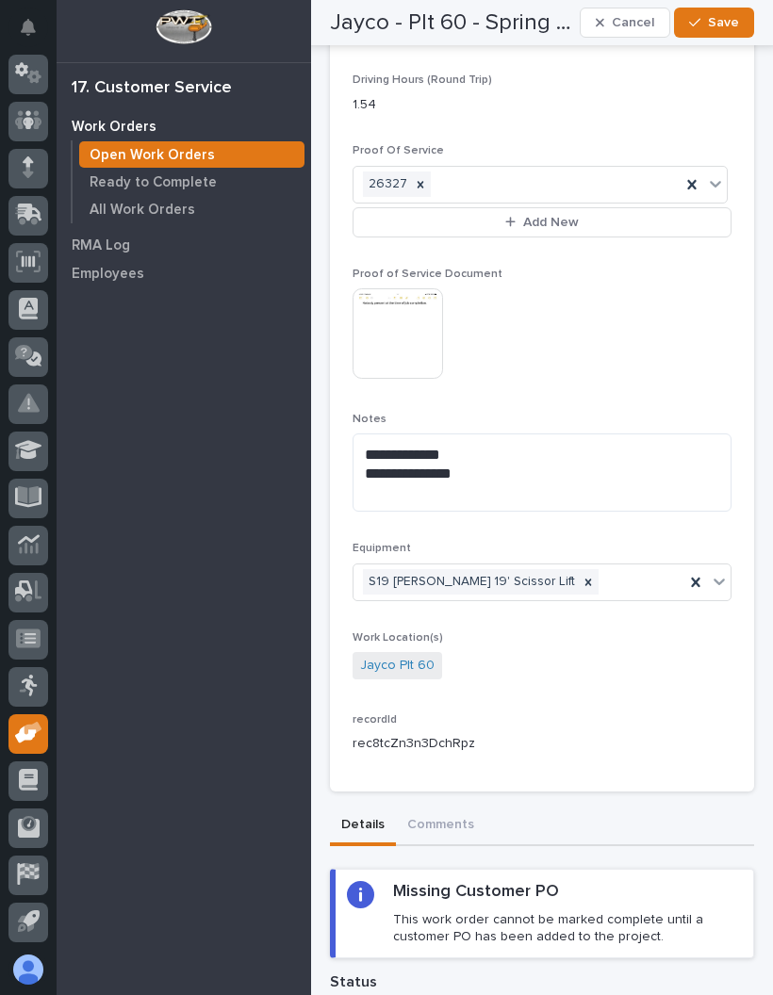
scroll to position [773, 0]
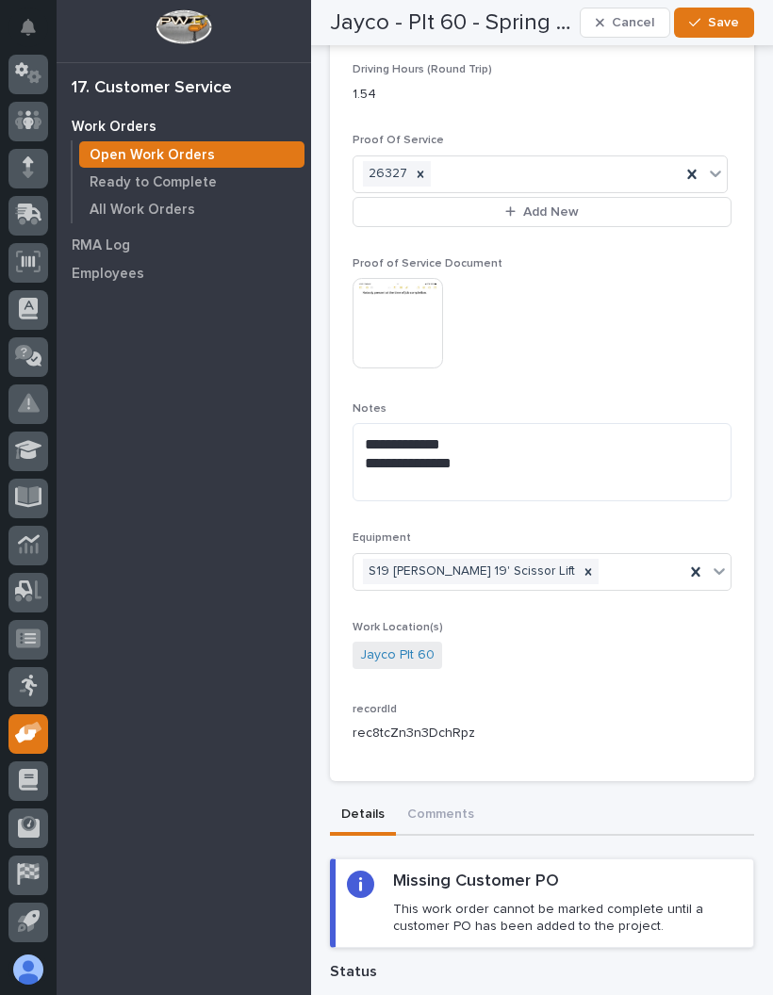
type input "26"
click at [553, 456] on textarea "**********" at bounding box center [542, 462] width 379 height 78
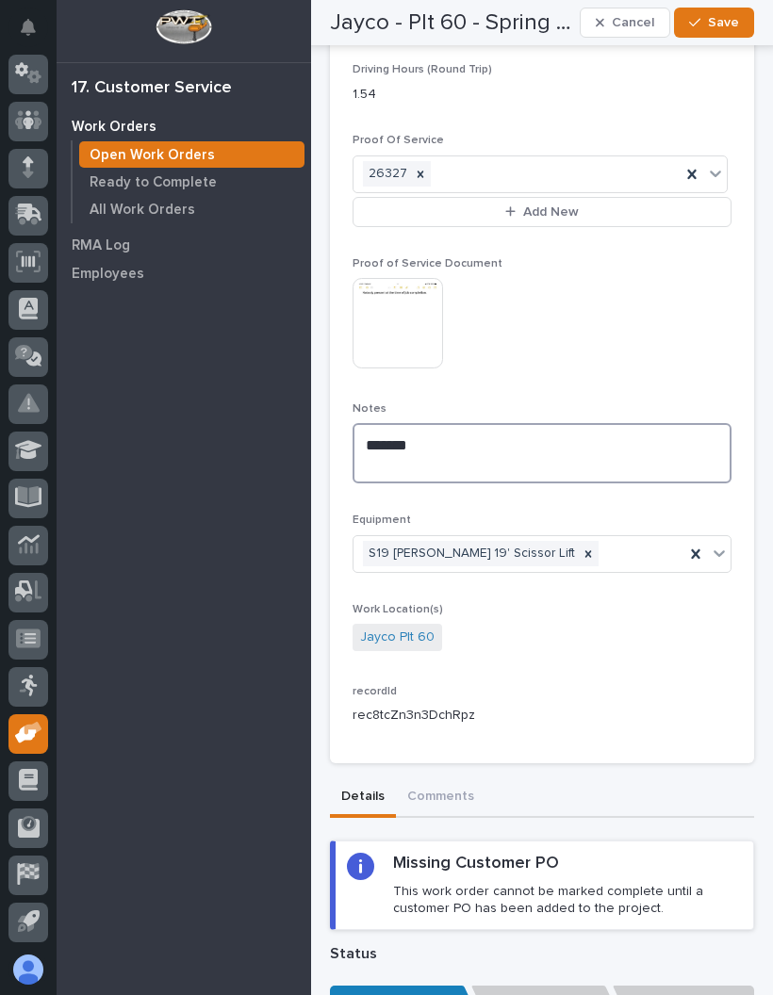
type textarea "***"
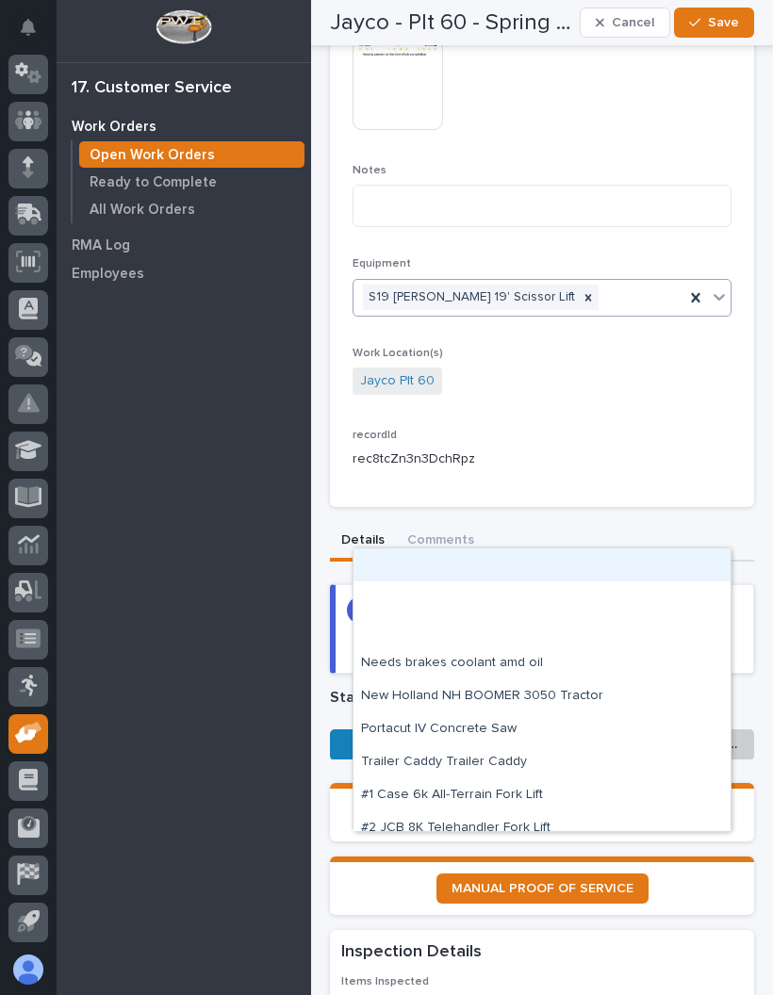
scroll to position [1018, 0]
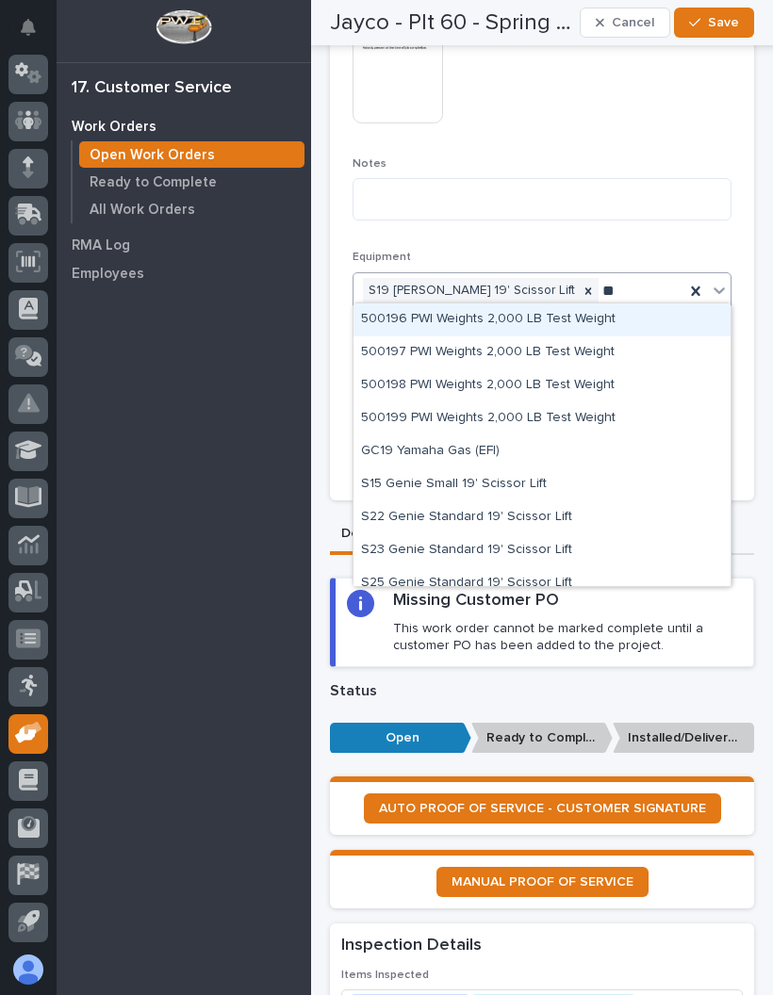
click at [567, 511] on div "S22 Genie Standard 19' Scissor Lift" at bounding box center [542, 518] width 377 height 33
type input "**"
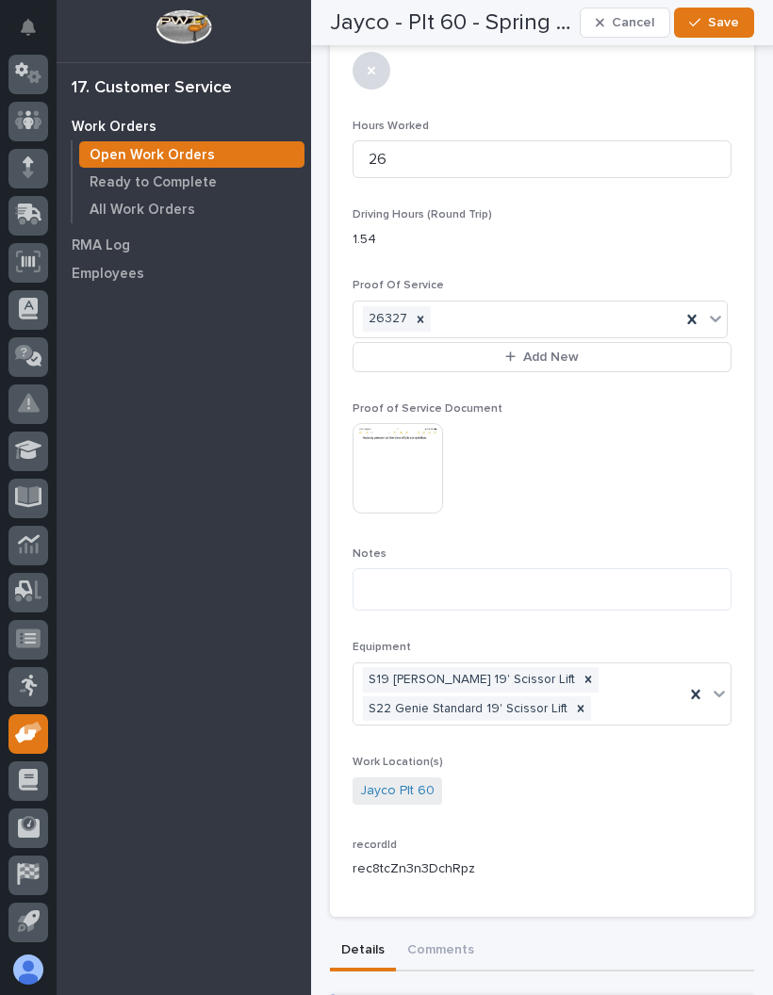
scroll to position [627, 0]
click at [731, 26] on span "Save" at bounding box center [723, 22] width 31 height 17
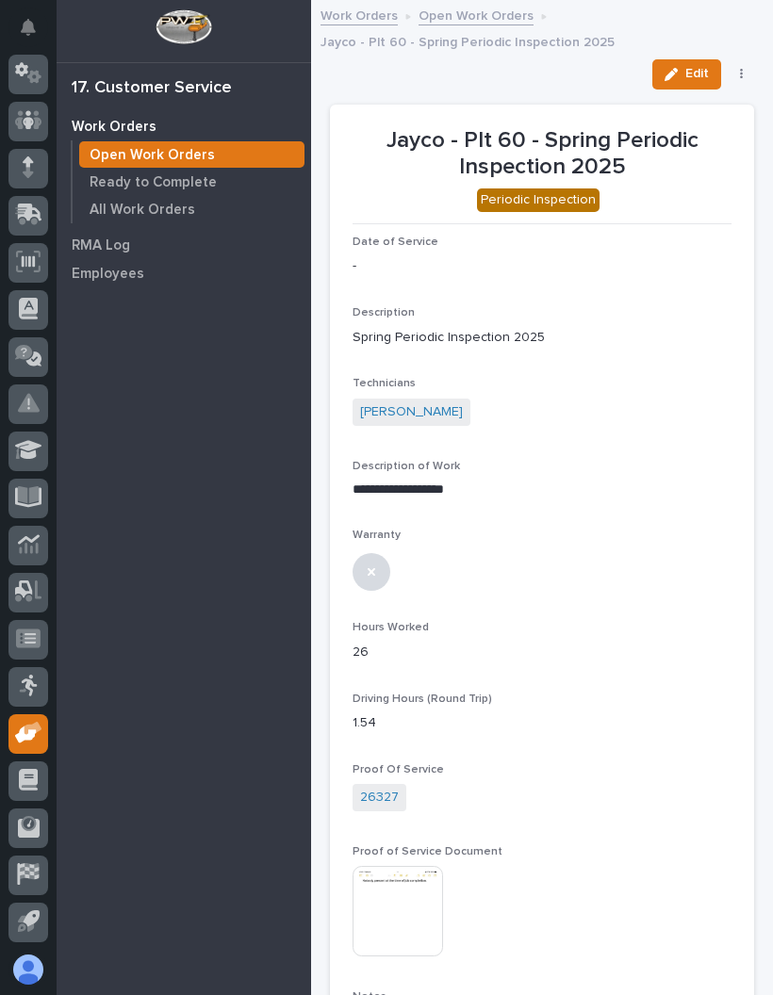
scroll to position [0, 0]
click at [743, 69] on button "button" at bounding box center [742, 74] width 26 height 13
click at [693, 106] on span "✔️ Work is Done" at bounding box center [683, 112] width 101 height 23
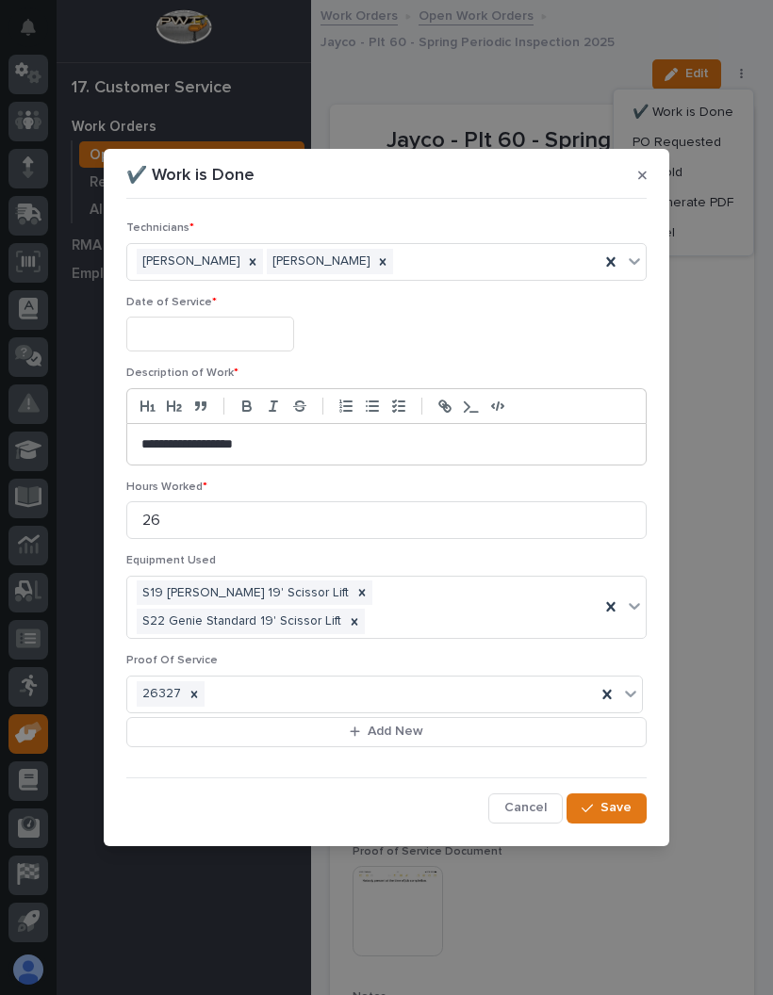
click at [215, 352] on input "text" at bounding box center [210, 334] width 168 height 35
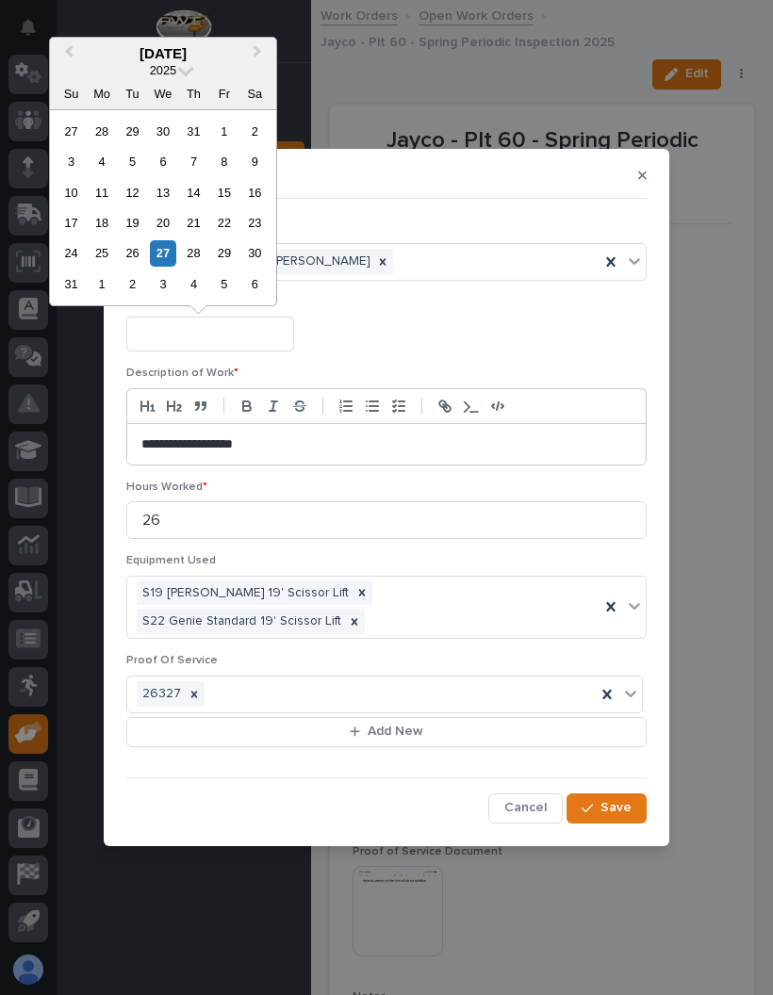
click at [167, 248] on div "27" at bounding box center [162, 252] width 25 height 25
type input "**********"
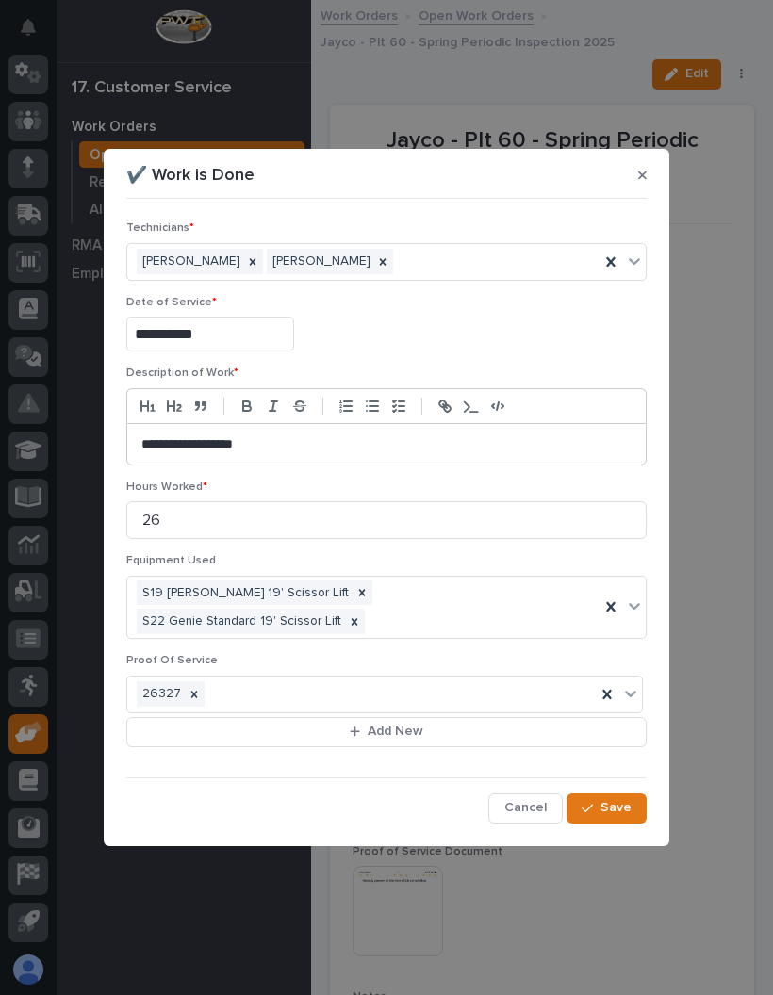
click at [610, 799] on span "Save" at bounding box center [616, 807] width 31 height 17
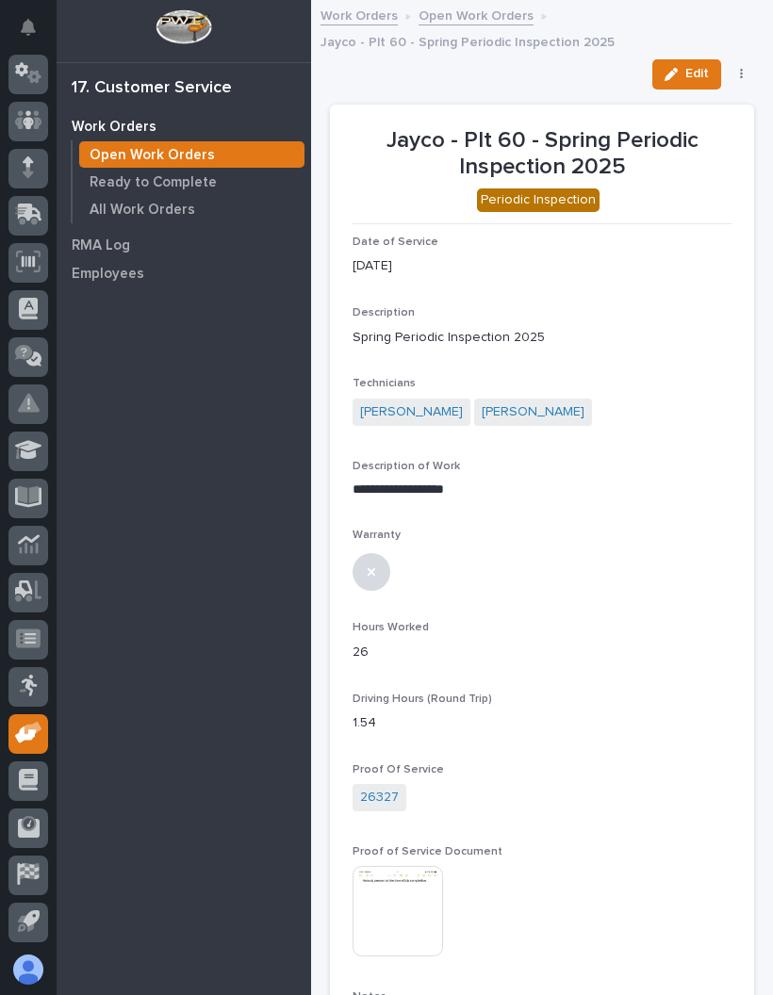
click at [743, 68] on button "button" at bounding box center [742, 74] width 26 height 13
click at [556, 72] on div "Edit PO Requested On Hold Reopen Regenerate PDF Cancel" at bounding box center [542, 74] width 424 height 30
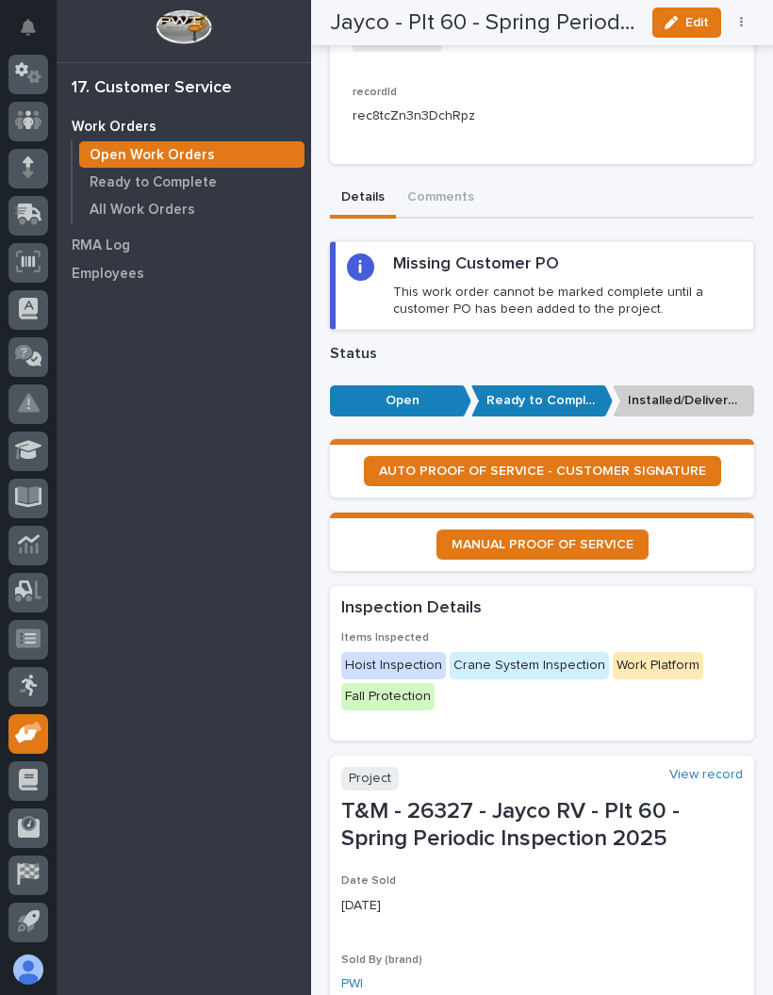
scroll to position [1199, 0]
